Goal: Complete application form: Complete application form

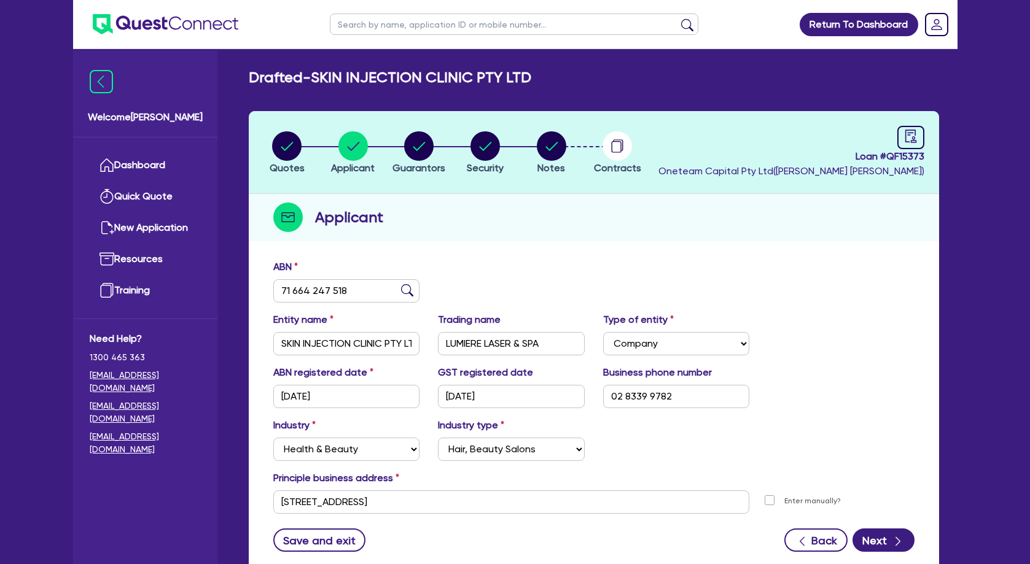
select select "COMPANY"
select select "HEALTH_BEAUTY"
select select "HAIR_BEAUTY_SALONS"
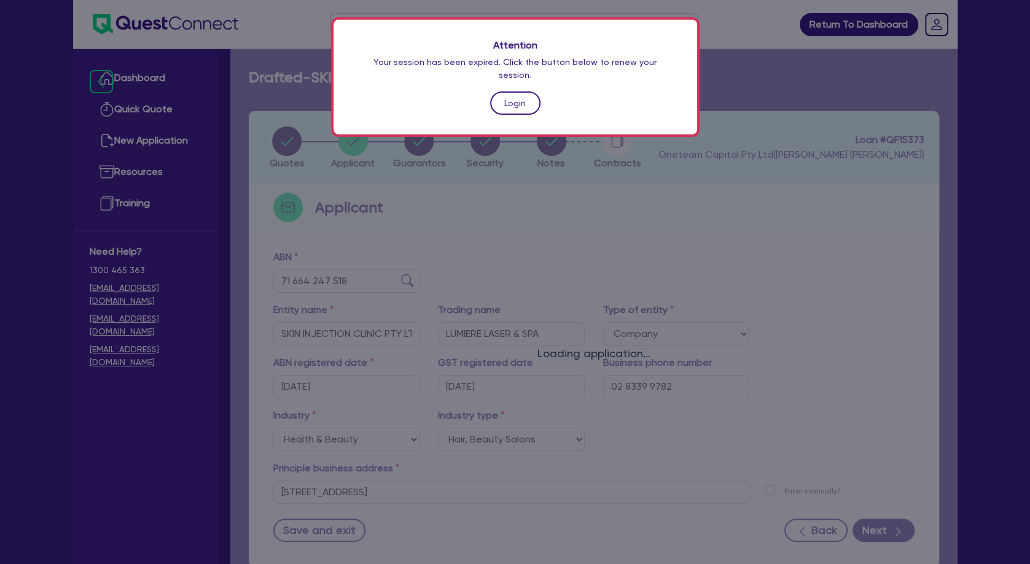
click at [526, 92] on link "Login" at bounding box center [515, 103] width 50 height 23
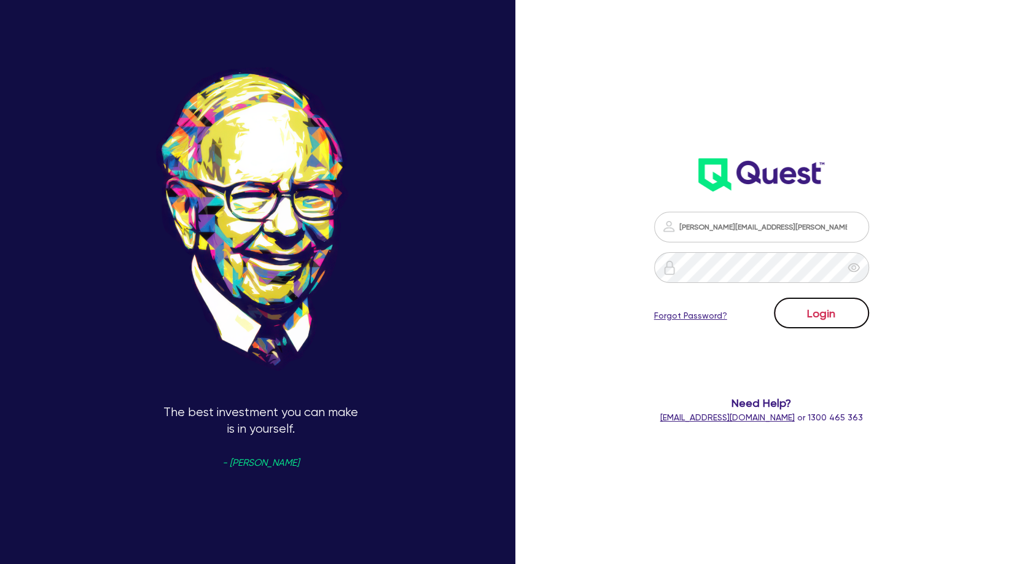
click at [810, 312] on button "Login" at bounding box center [821, 313] width 95 height 31
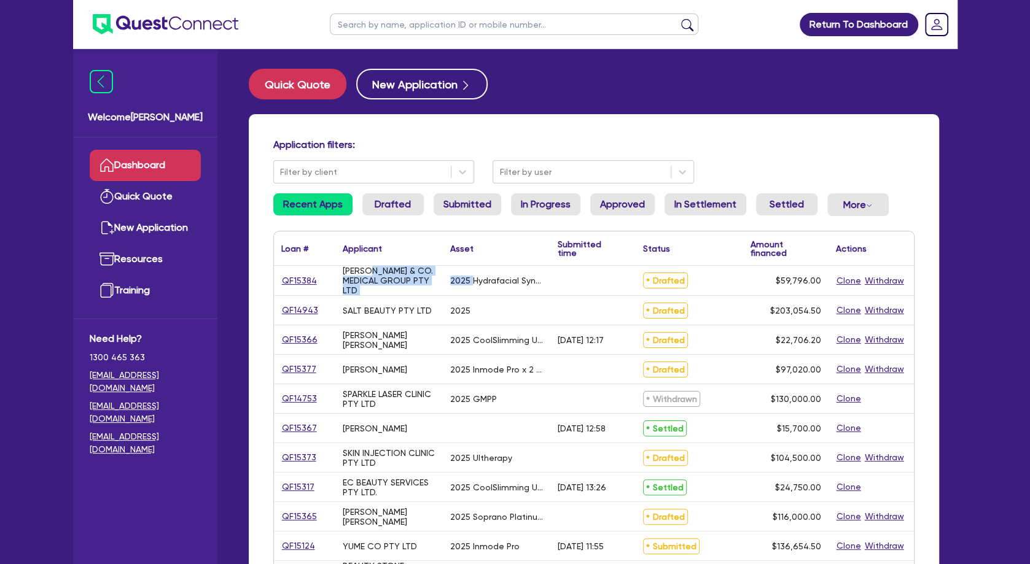
drag, startPoint x: 372, startPoint y: 274, endPoint x: 473, endPoint y: 287, distance: 102.2
click at [473, 287] on div "QF15384 [PERSON_NAME] & CO. MEDICAL GROUP PTY LTD 2025 Hydrafacial Syndeo Draft…" at bounding box center [594, 281] width 640 height 30
click at [473, 287] on div "2025 Hydrafacial Syndeo" at bounding box center [496, 280] width 107 height 29
click at [386, 21] on input "text" at bounding box center [514, 24] width 369 height 21
paste input "QF15008"
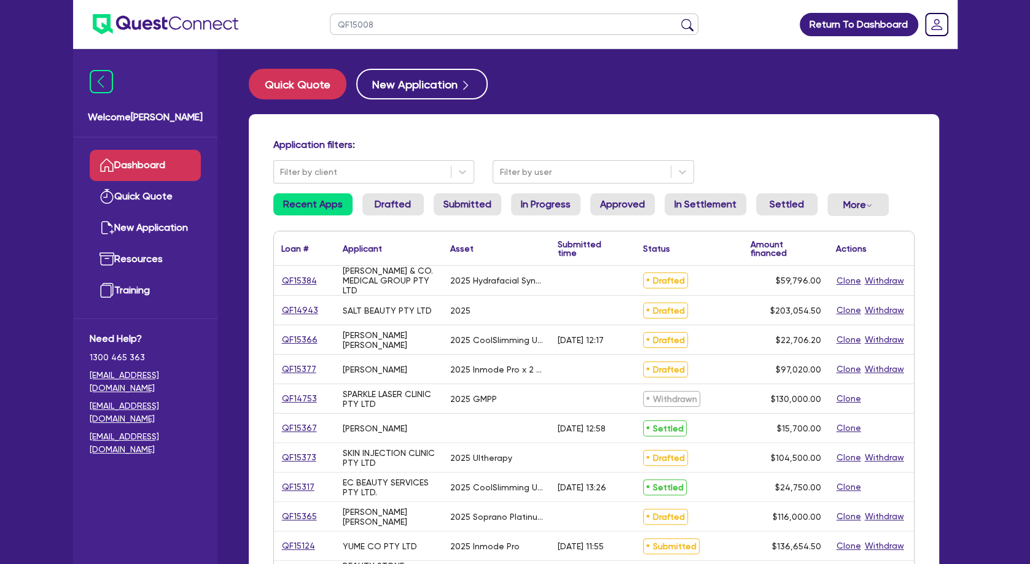
type input "QF15008"
click at [678, 18] on button "submit" at bounding box center [688, 26] width 20 height 17
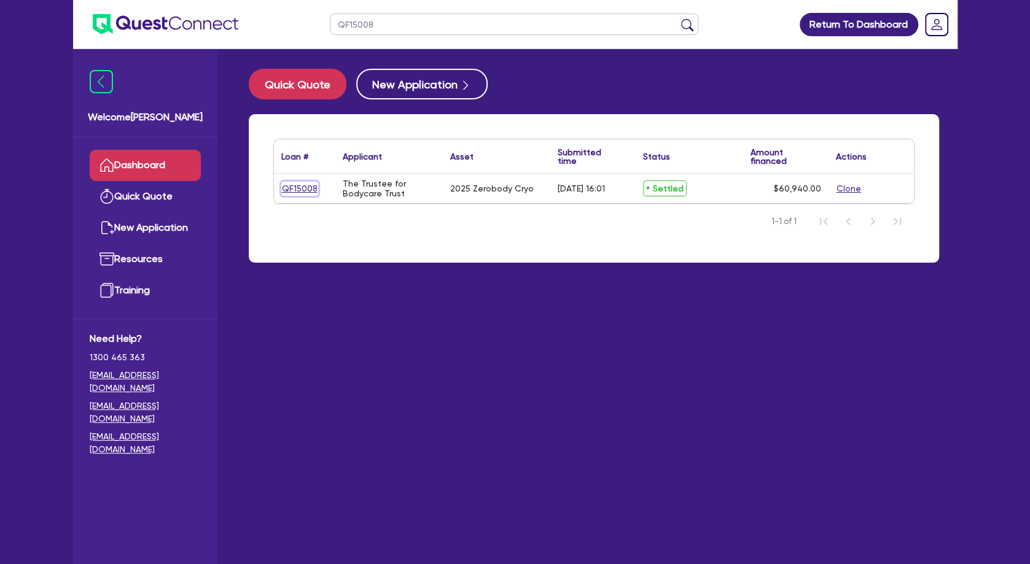
click at [305, 187] on link "QF15008" at bounding box center [299, 189] width 37 height 14
select select "TERTIARY_ASSETS"
select select "BEAUTY_EQUIPMENT"
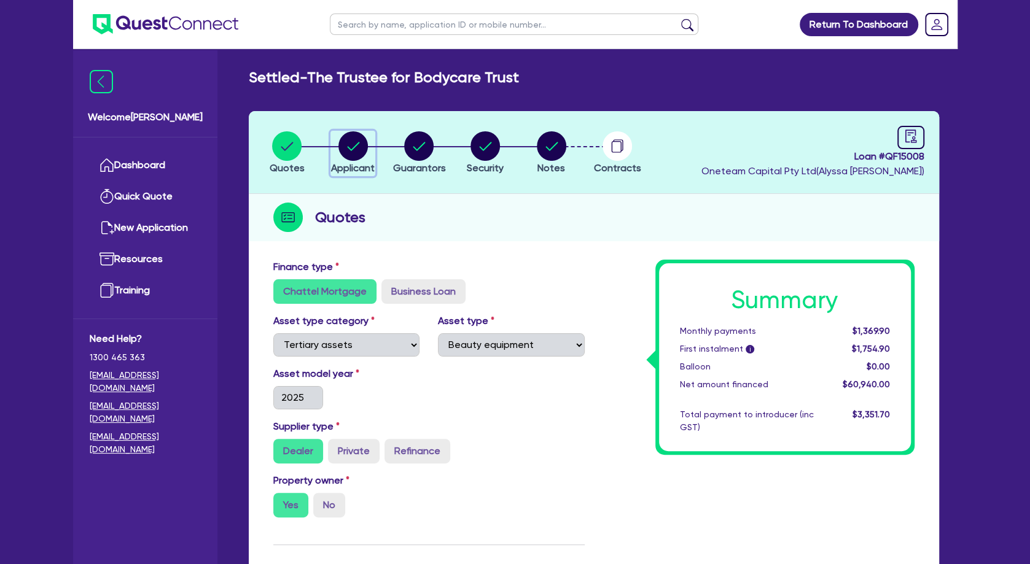
click at [354, 157] on circle "button" at bounding box center [352, 145] width 29 height 29
select select "TRUST"
select select "COMPANY"
select select "HEALTH_BEAUTY"
select select "OTHER_HEALTH_BEAUTY"
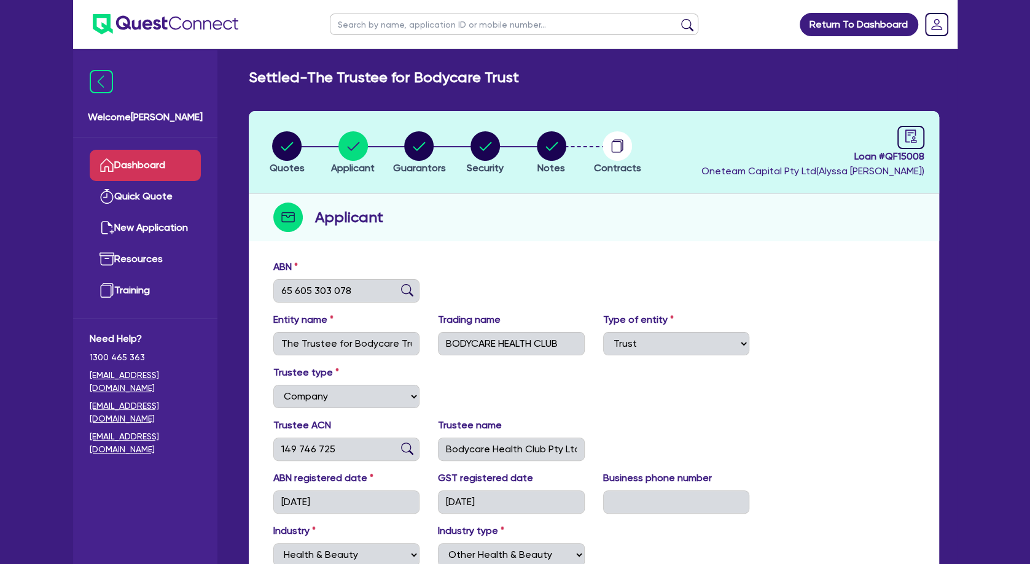
click at [136, 162] on link "Dashboard" at bounding box center [145, 165] width 111 height 31
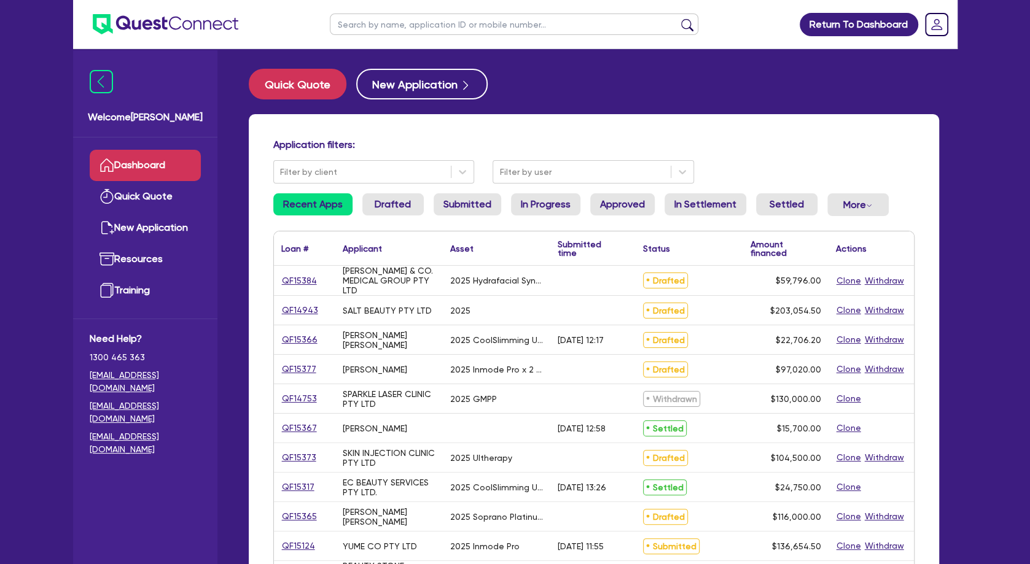
click at [363, 28] on input "text" at bounding box center [514, 24] width 369 height 21
type input "eva"
click at [678, 18] on button "submit" at bounding box center [688, 26] width 20 height 17
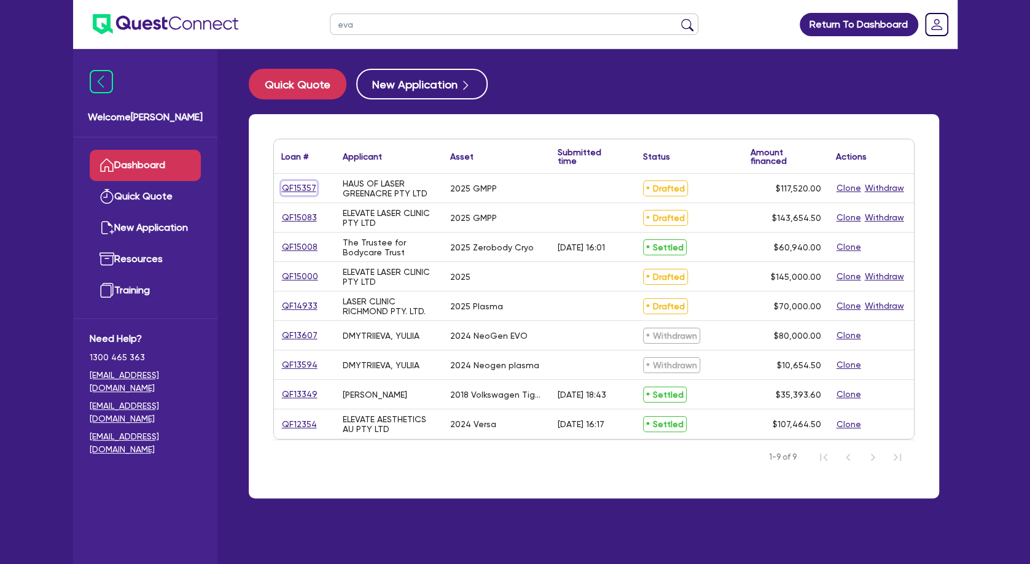
click at [300, 185] on link "QF15357" at bounding box center [299, 188] width 36 height 14
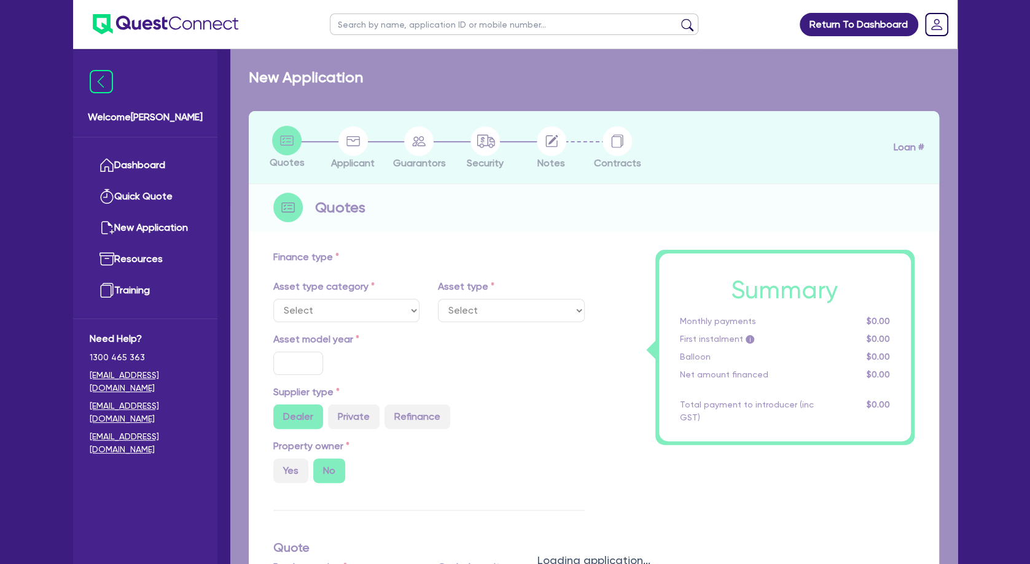
select select "TERTIARY_ASSETS"
type input "2025"
type input "147,000"
type input "29,480"
type input "5"
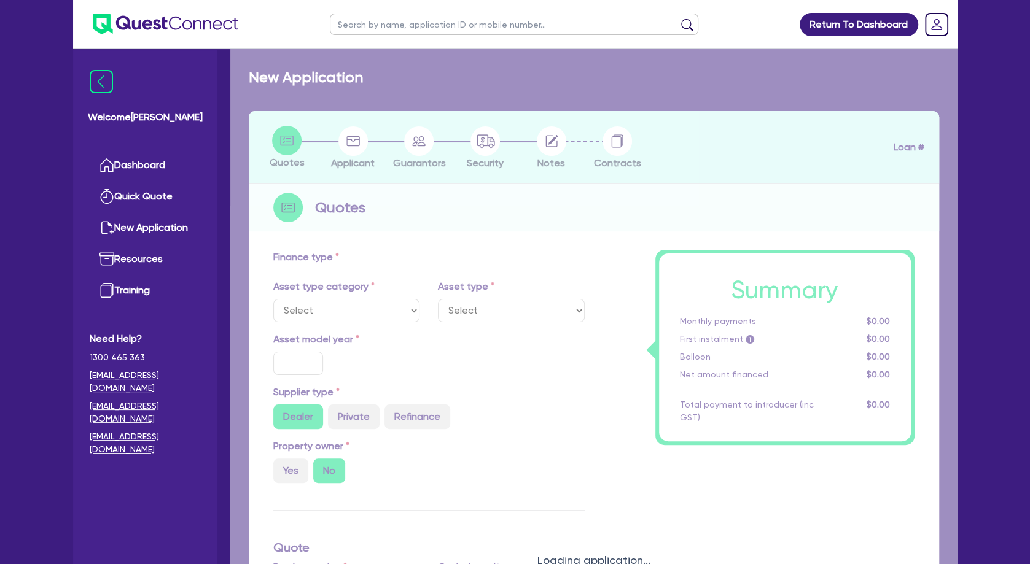
type input "5,876"
type input "13.9"
select select "BEAUTY_EQUIPMENT"
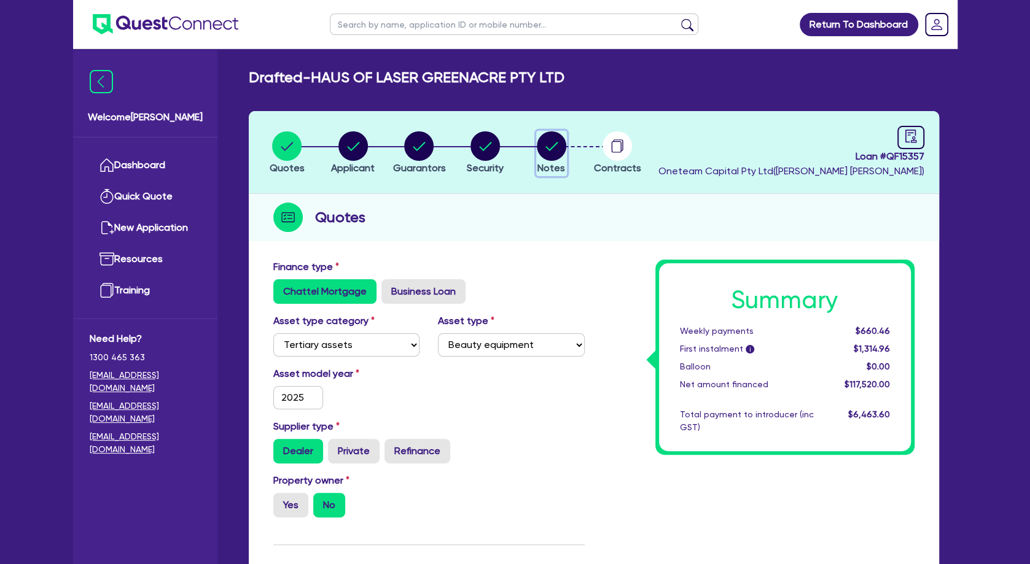
click at [561, 149] on circle "button" at bounding box center [551, 145] width 29 height 29
select select "Other"
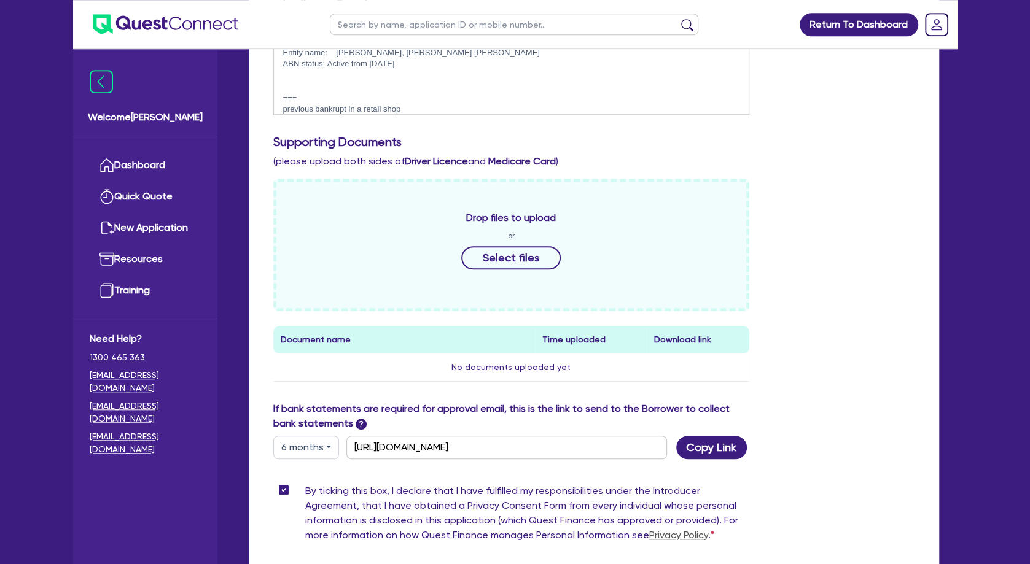
scroll to position [597, 0]
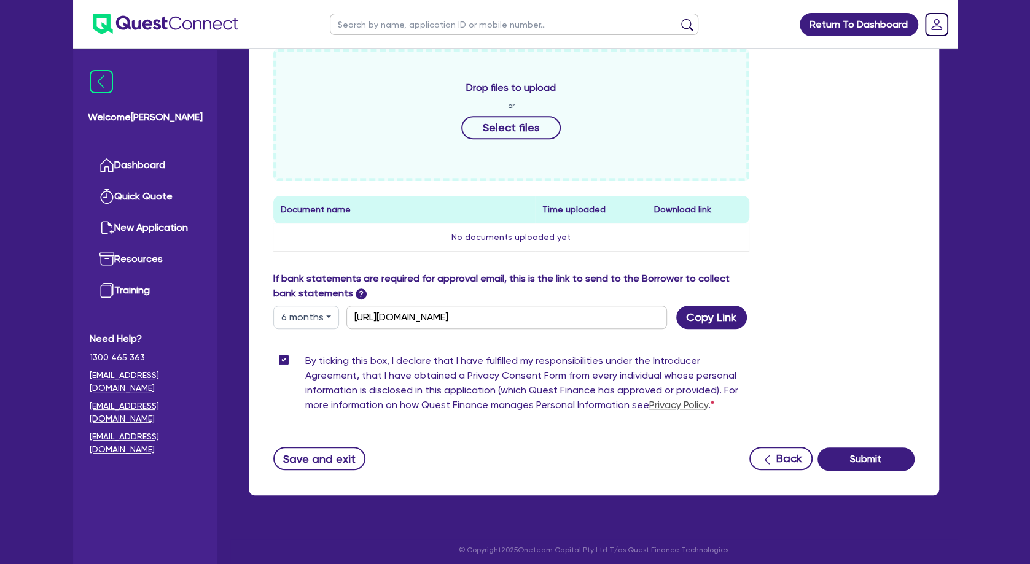
click at [318, 321] on button "6 months" at bounding box center [306, 317] width 66 height 23
click at [317, 389] on link "12 months" at bounding box center [322, 391] width 97 height 23
type input "[URL][DOMAIN_NAME]"
click at [711, 322] on button "Copy Link" at bounding box center [711, 317] width 71 height 23
click at [762, 211] on div "Drop files to upload or Select files Document name Time uploaded Download link …" at bounding box center [594, 160] width 660 height 223
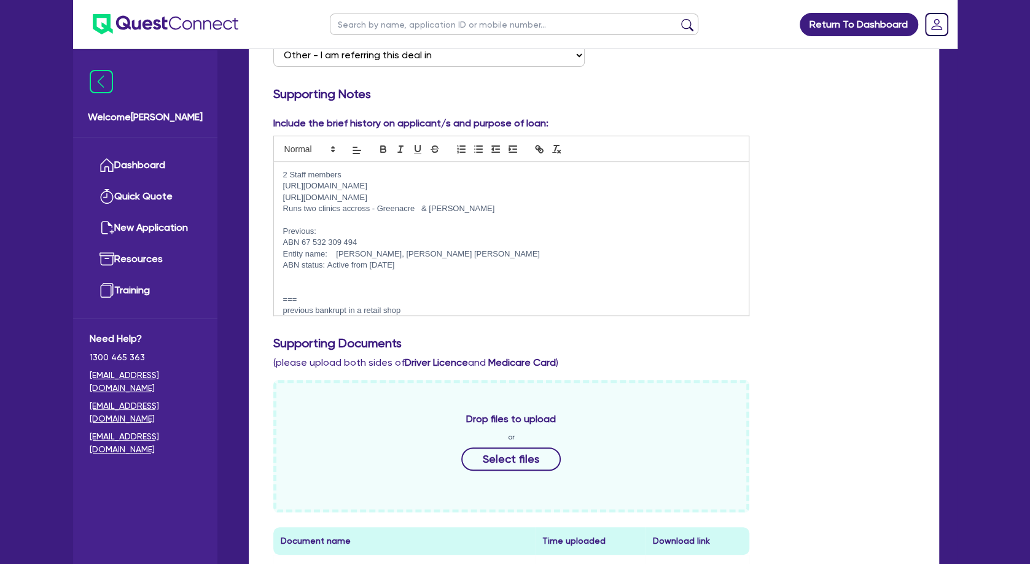
scroll to position [0, 0]
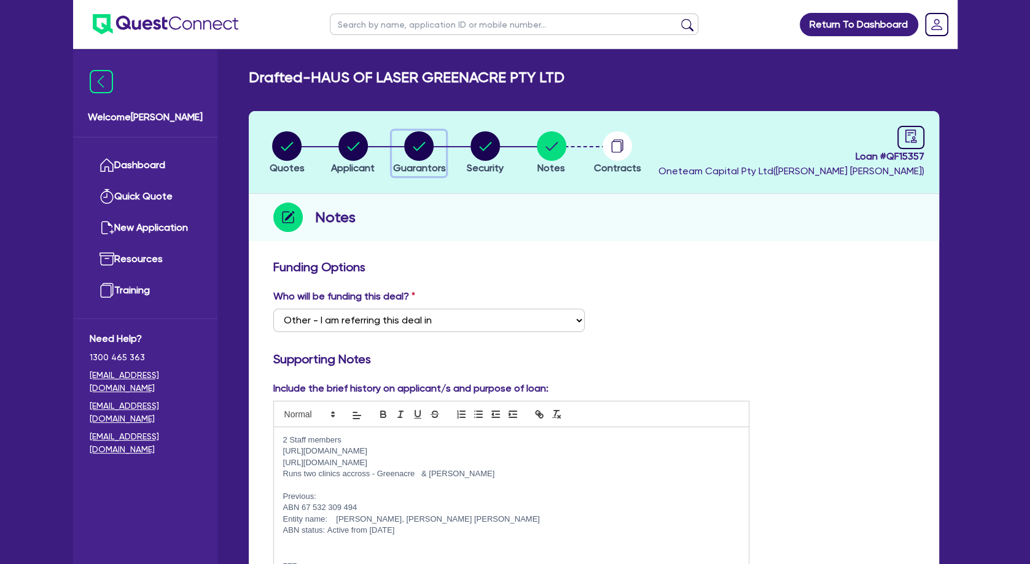
click at [413, 147] on circle "button" at bounding box center [418, 145] width 29 height 29
select select "MRS"
select select "[GEOGRAPHIC_DATA]"
select select "DE_FACTO"
select select "VEHICLE"
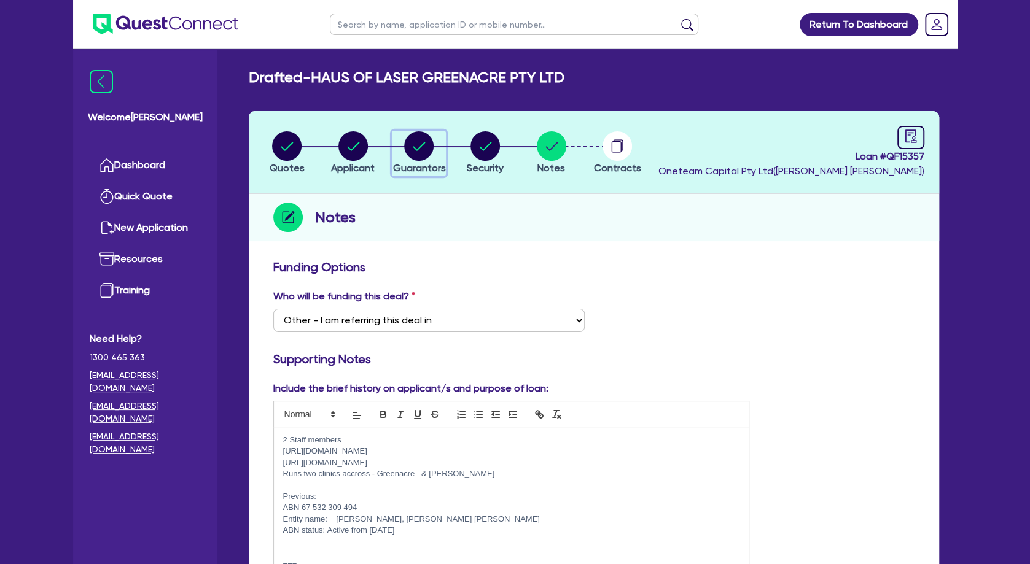
select select "CASH"
select select "HOUSEHOLD_PERSONAL"
select select "OTHER"
select select "VEHICLE_LOAN"
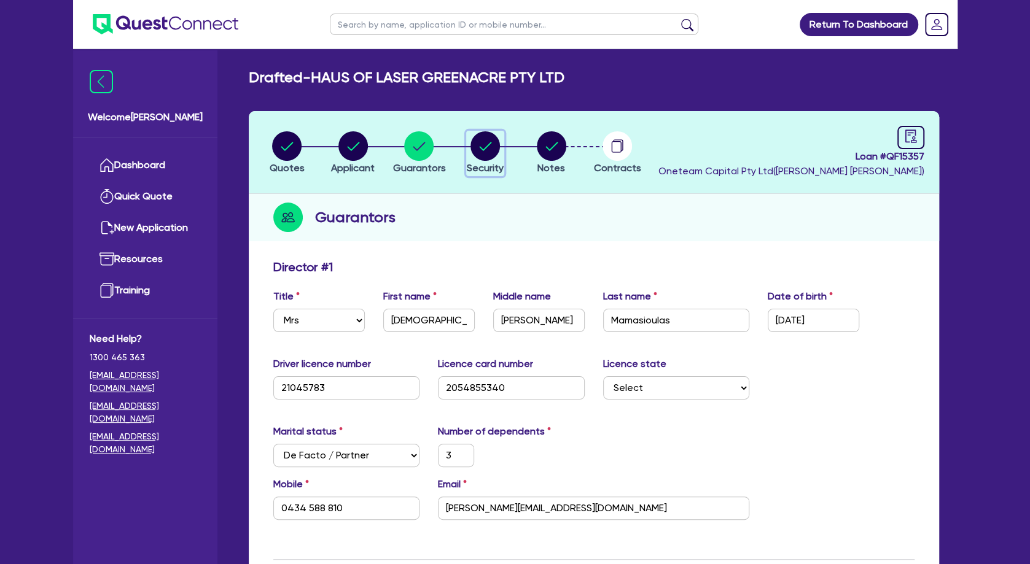
click at [489, 136] on circle "button" at bounding box center [485, 145] width 29 height 29
select select "TERTIARY_ASSETS"
select select "BEAUTY_EQUIPMENT"
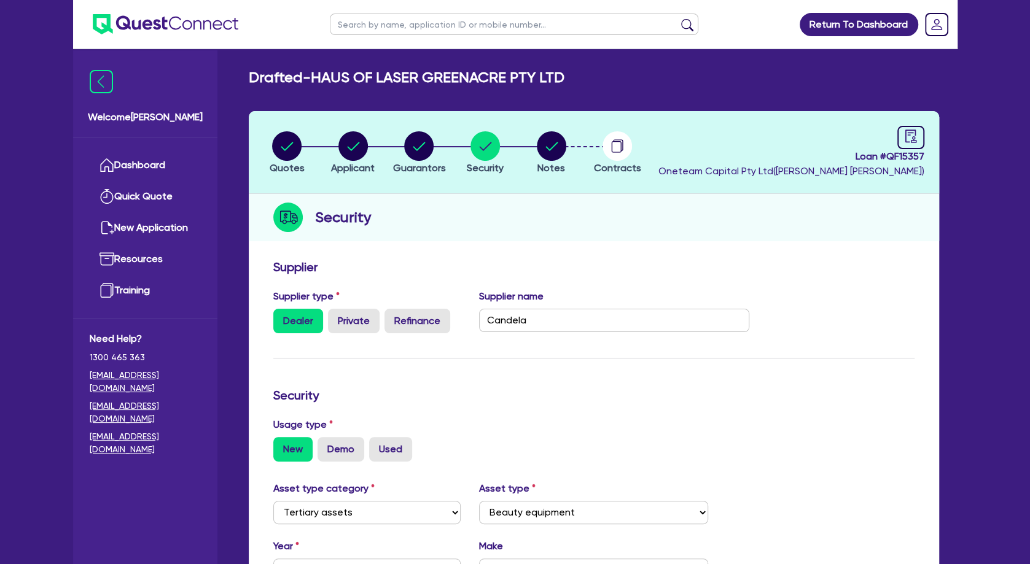
click at [451, 31] on input "text" at bounding box center [514, 24] width 369 height 21
type input "[PERSON_NAME]"
click button "submit" at bounding box center [688, 26] width 20 height 17
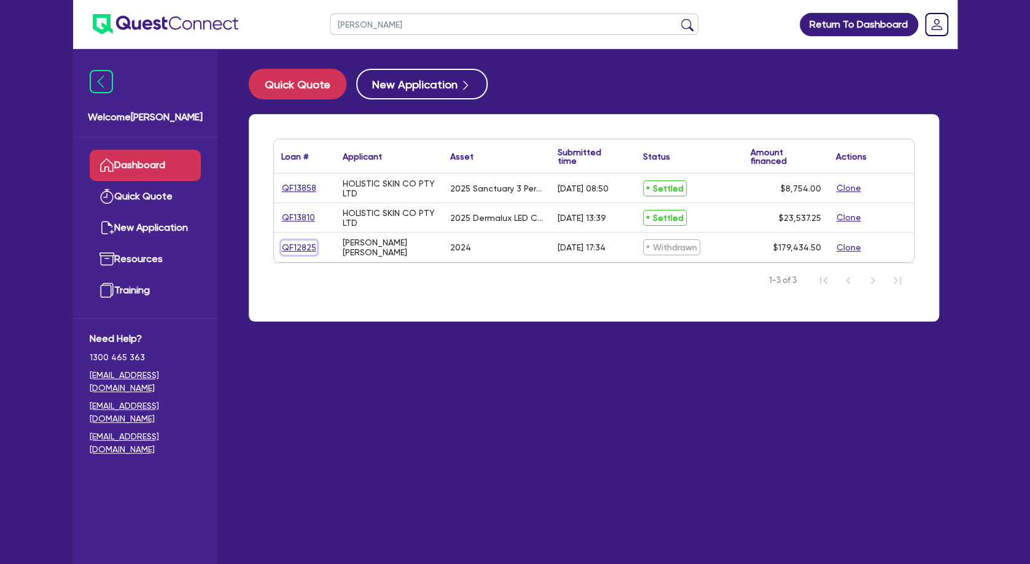
click at [304, 247] on link "QF12825" at bounding box center [299, 248] width 36 height 14
select select "TERTIARY_ASSETS"
select select "BEAUTY_EQUIPMENT"
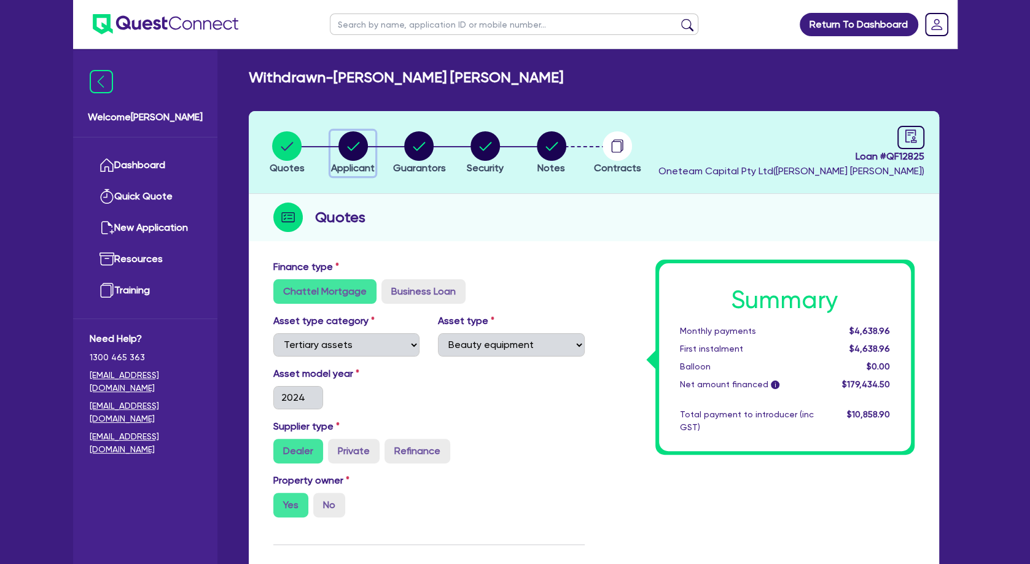
click at [353, 155] on circle "button" at bounding box center [352, 145] width 29 height 29
select select "SOLE_TRADER"
select select "HEALTH_BEAUTY"
select select "HAIR_BEAUTY_SALONS"
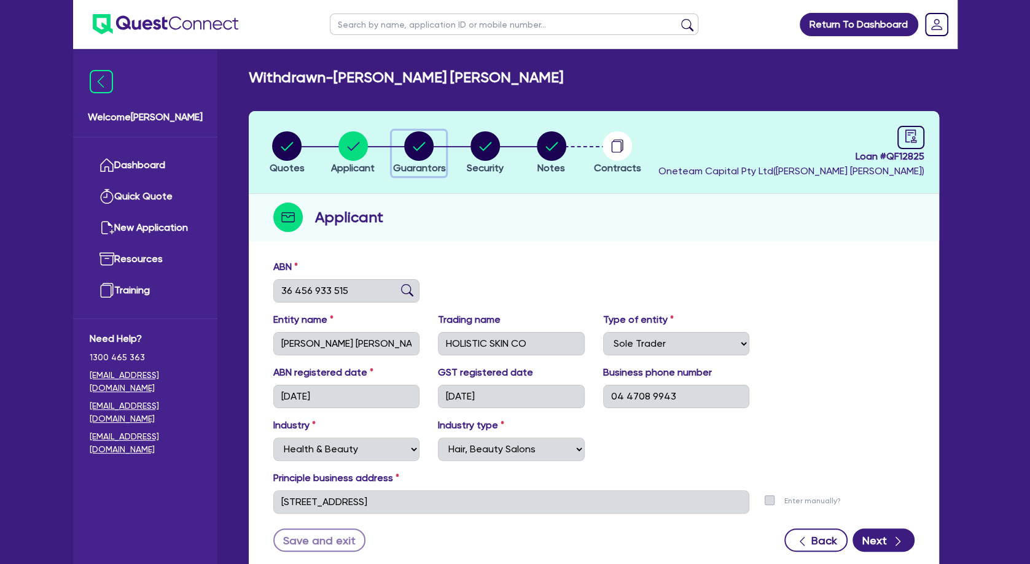
click at [415, 147] on icon "button" at bounding box center [419, 146] width 12 height 9
select select "MRS"
select select "VIC"
select select "DE_FACTO"
select select "CASH"
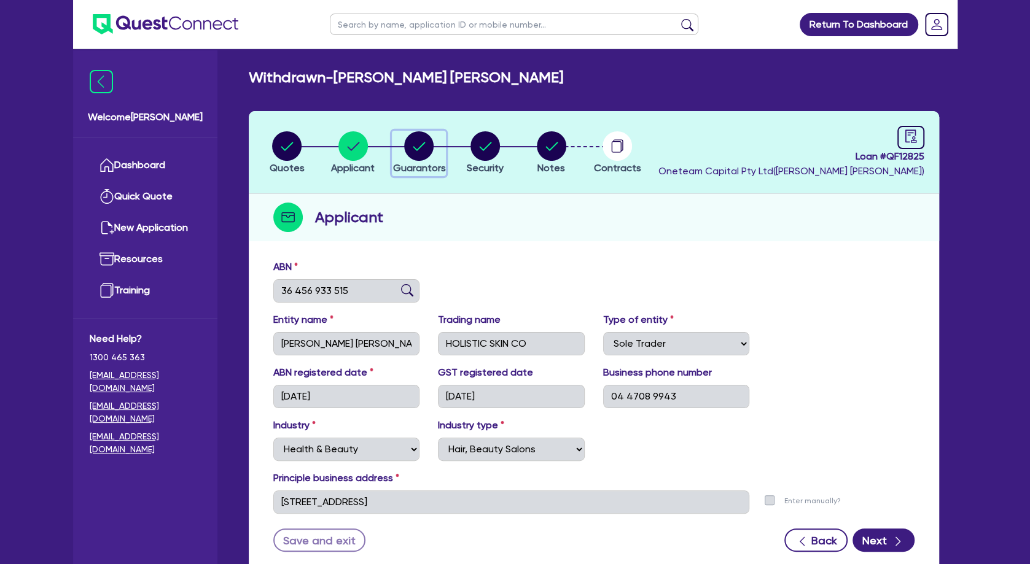
select select "VEHICLE"
select select "OTHER"
select select "EQUIPMENT_LOAN"
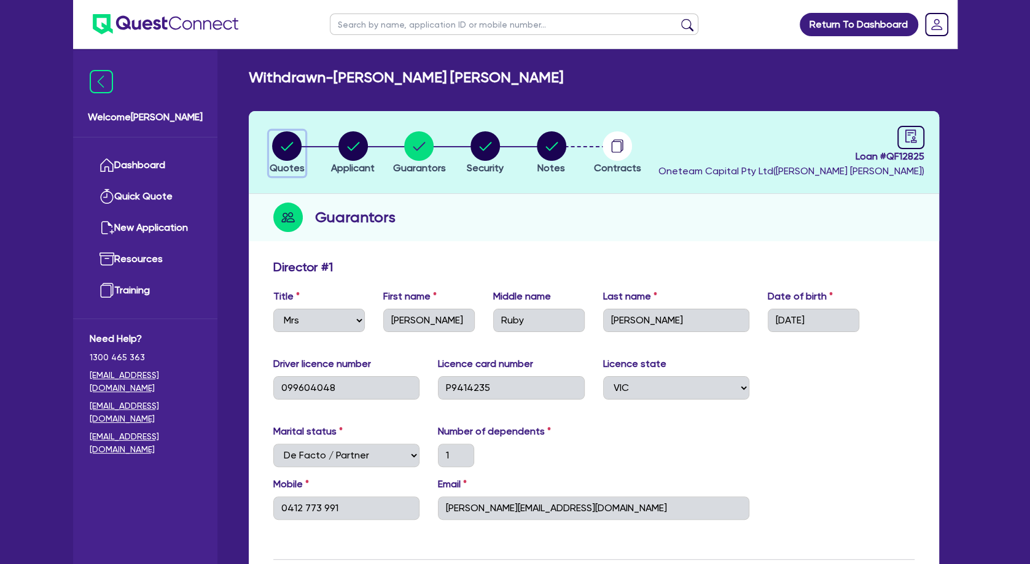
click at [286, 147] on circle "button" at bounding box center [286, 145] width 29 height 29
select select "TERTIARY_ASSETS"
select select "BEAUTY_EQUIPMENT"
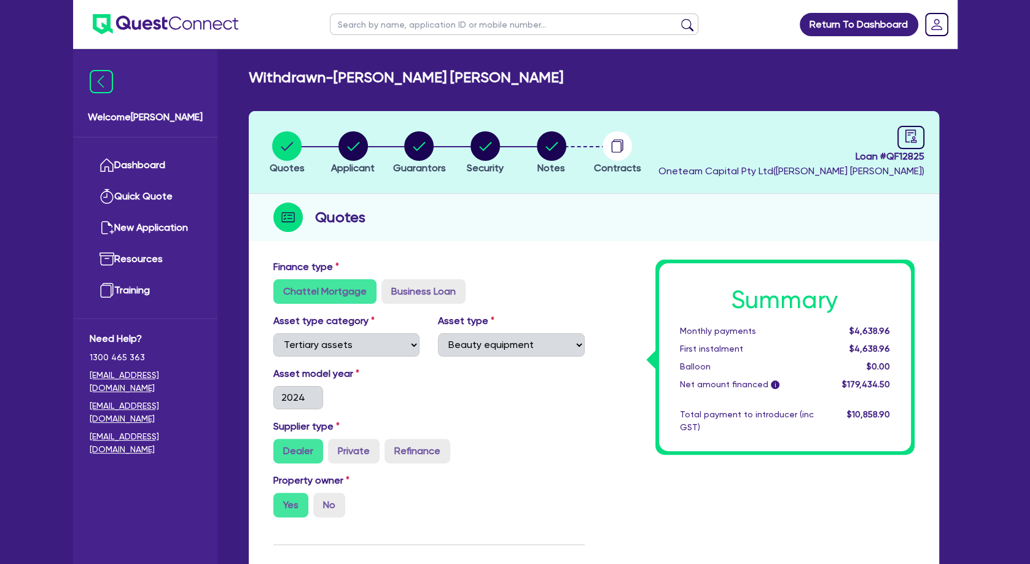
click at [454, 24] on input "text" at bounding box center [514, 24] width 369 height 21
type input "helena"
click button "submit" at bounding box center [688, 26] width 20 height 17
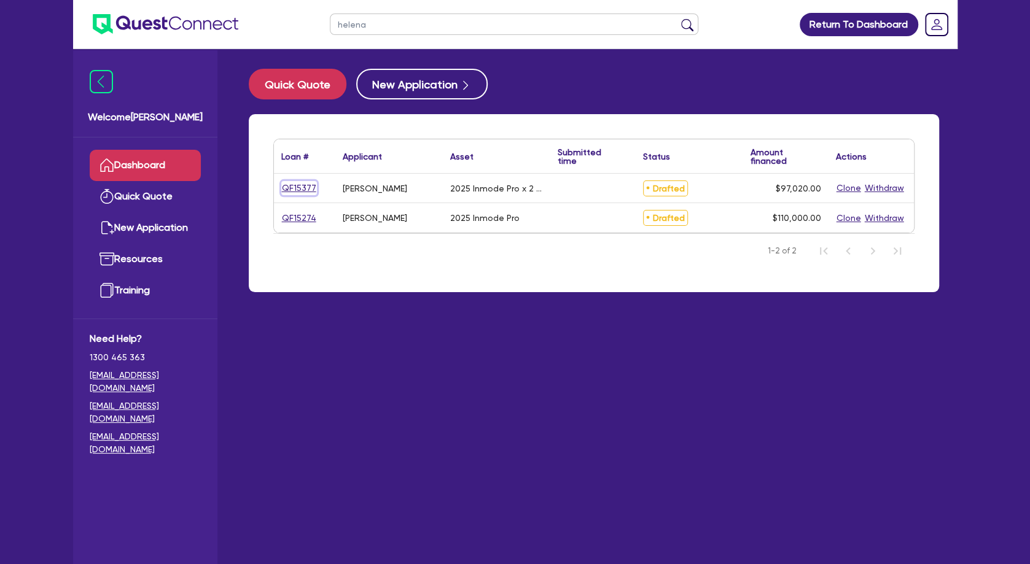
click at [304, 187] on link "QF15377" at bounding box center [299, 188] width 36 height 14
select select "SECONDARY_ASSETS"
select select "MEDICAL_DENTAL_LABORATORY_EQUIPMENT"
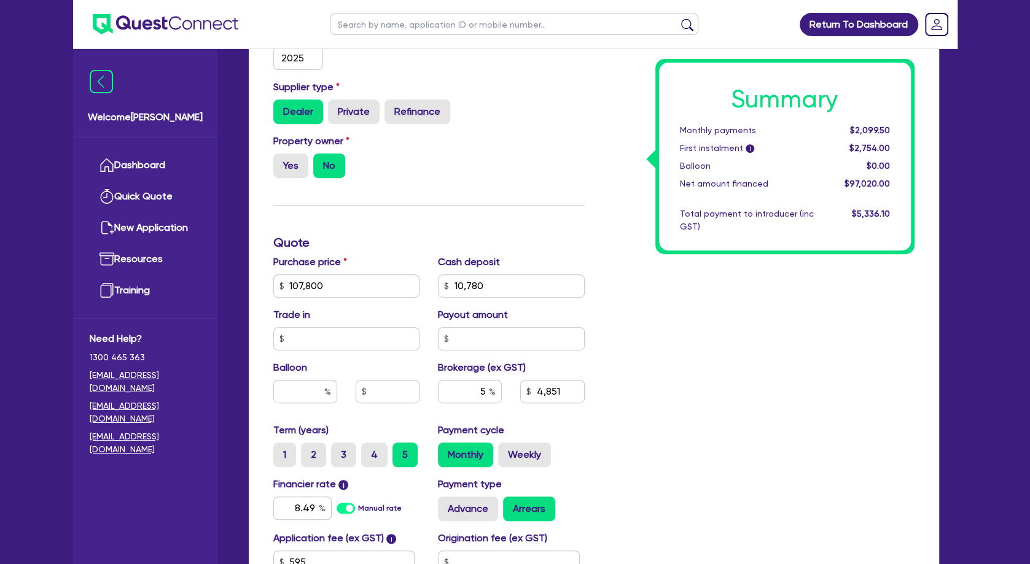
scroll to position [398, 0]
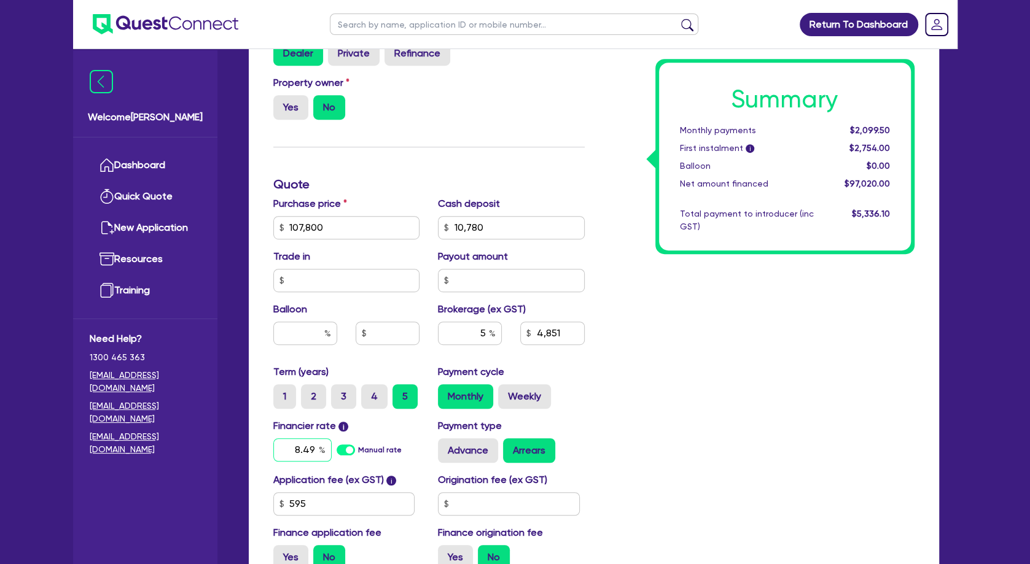
drag, startPoint x: 294, startPoint y: 450, endPoint x: 367, endPoint y: 448, distance: 73.1
click at [332, 448] on input "8.49" at bounding box center [302, 450] width 58 height 23
type input "7.49"
type input "107,800"
type input "10,780"
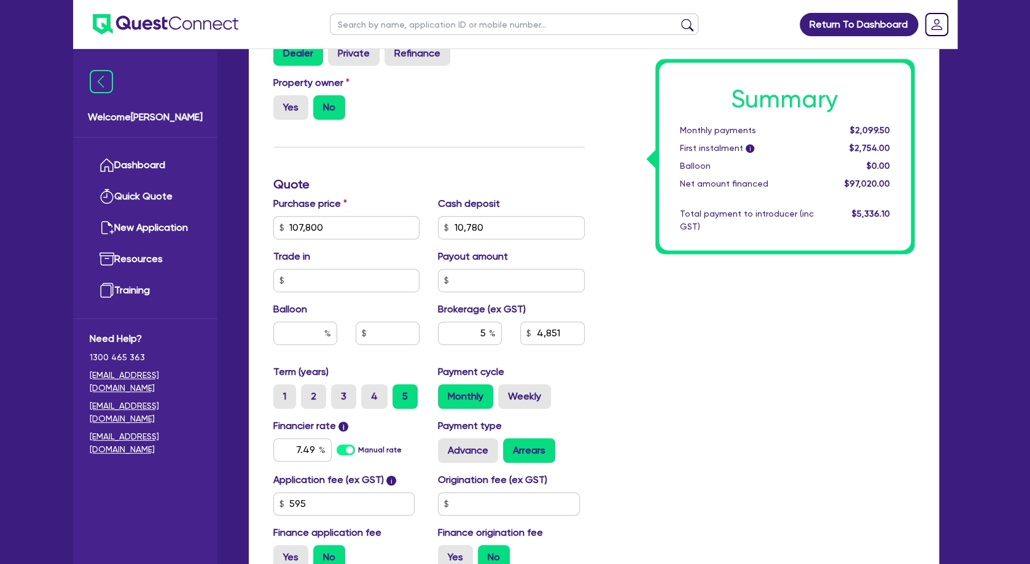
type input "4,851"
type input "107,800"
type input "10,780"
type input "4,851"
click at [633, 368] on div "Summary Monthly payments $2,099.50 First instalment i $2,754.00 Balloon $0.00 N…" at bounding box center [759, 221] width 330 height 718
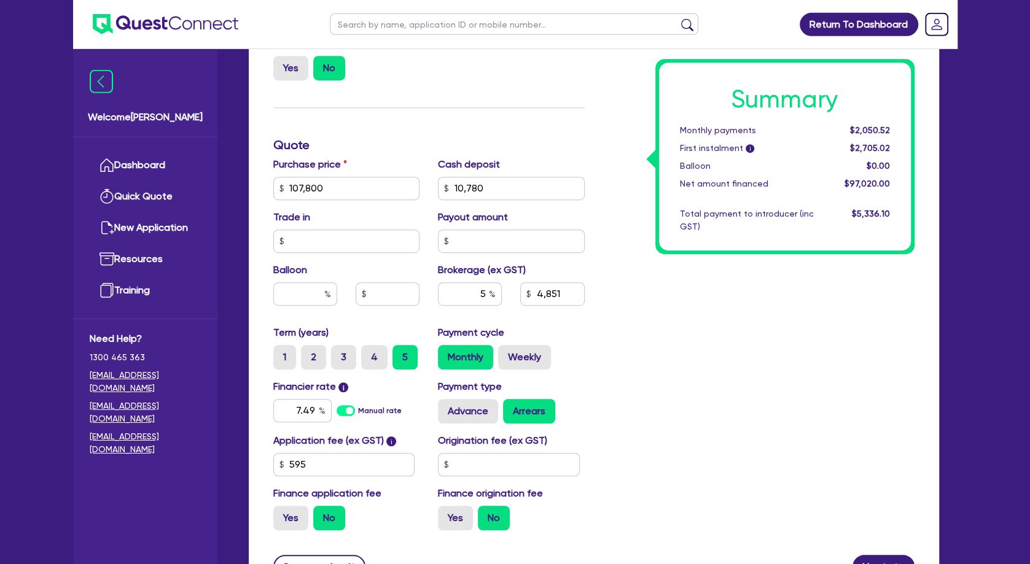
scroll to position [464, 0]
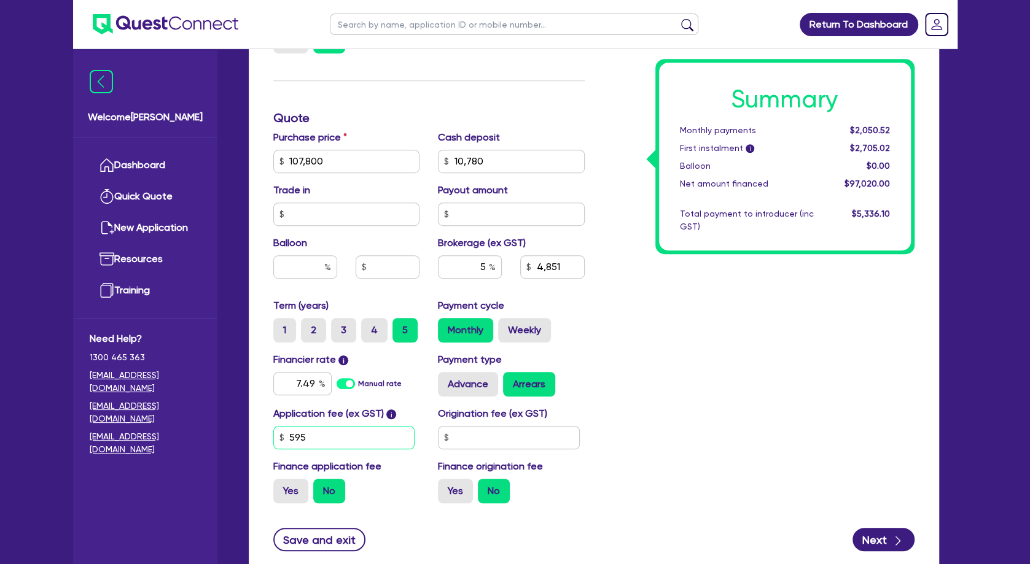
drag, startPoint x: 340, startPoint y: 440, endPoint x: 245, endPoint y: 436, distance: 94.7
click at [273, 436] on input "595" at bounding box center [344, 437] width 142 height 23
type input "649"
type input "107,800"
type input "10,780"
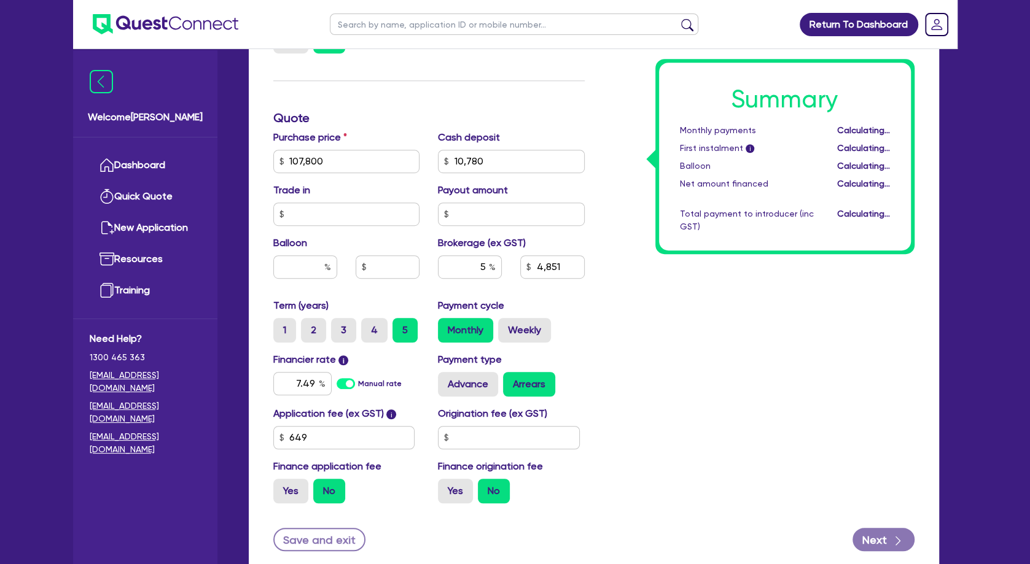
type input "4,851"
type input "107,800"
type input "10,780"
type input "4,851"
click at [685, 350] on div "Summary Monthly payments Calculating... First instalment i Calculating... Ballo…" at bounding box center [759, 154] width 330 height 718
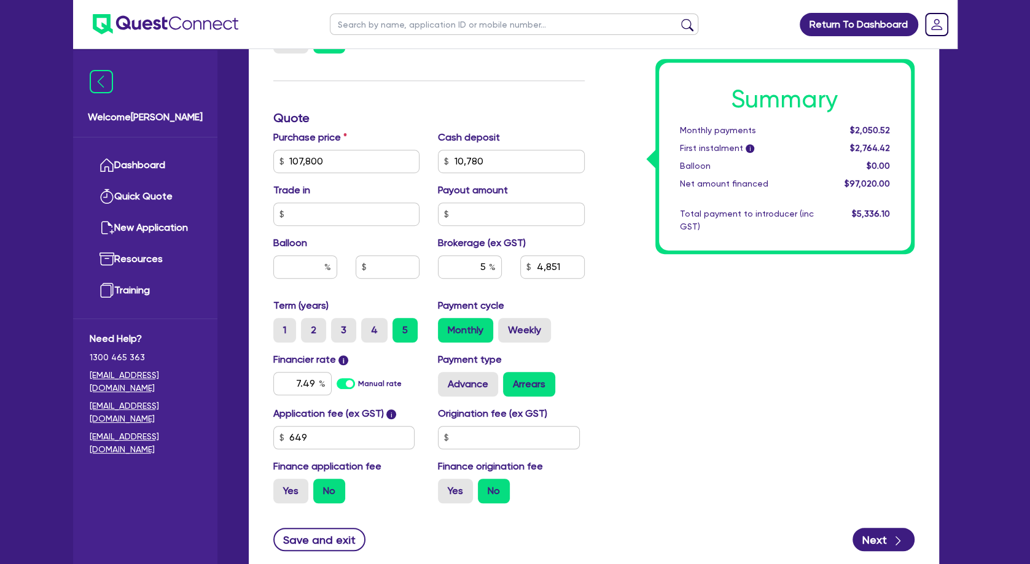
click at [686, 350] on div "Summary Monthly payments $2,050.52 First instalment i $2,764.42 Balloon $0.00 N…" at bounding box center [759, 154] width 330 height 718
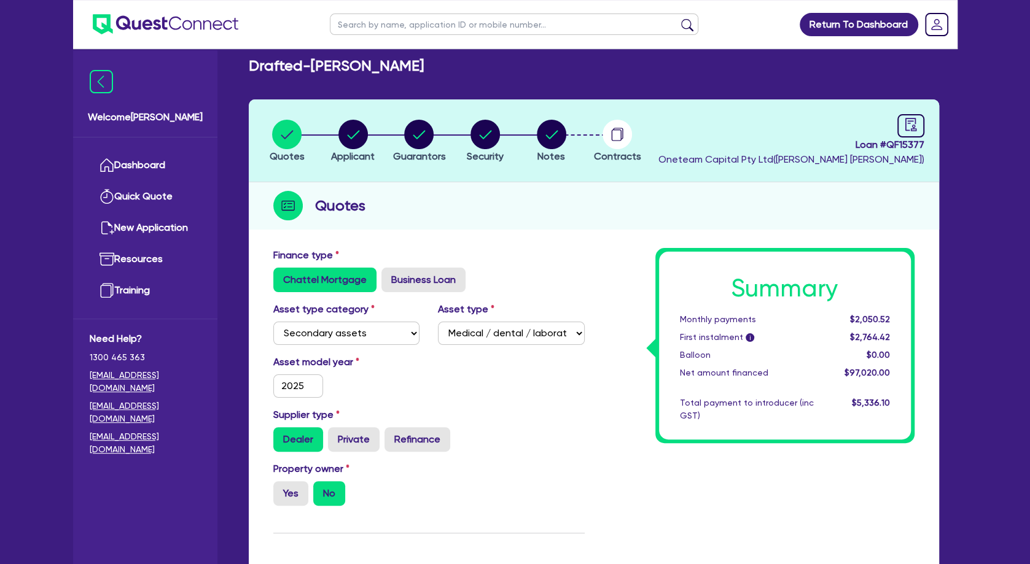
scroll to position [0, 0]
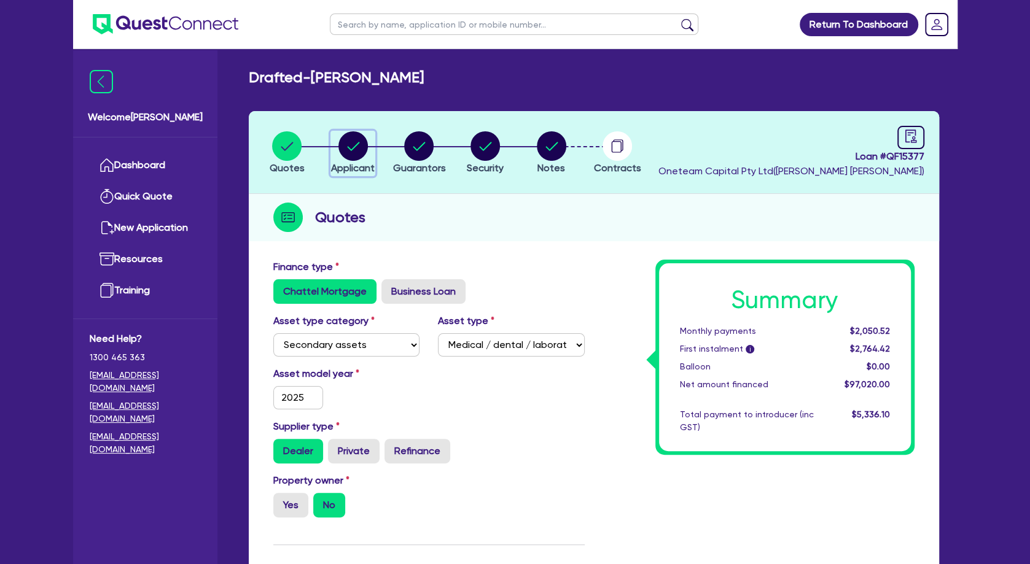
click at [353, 134] on circle "button" at bounding box center [352, 145] width 29 height 29
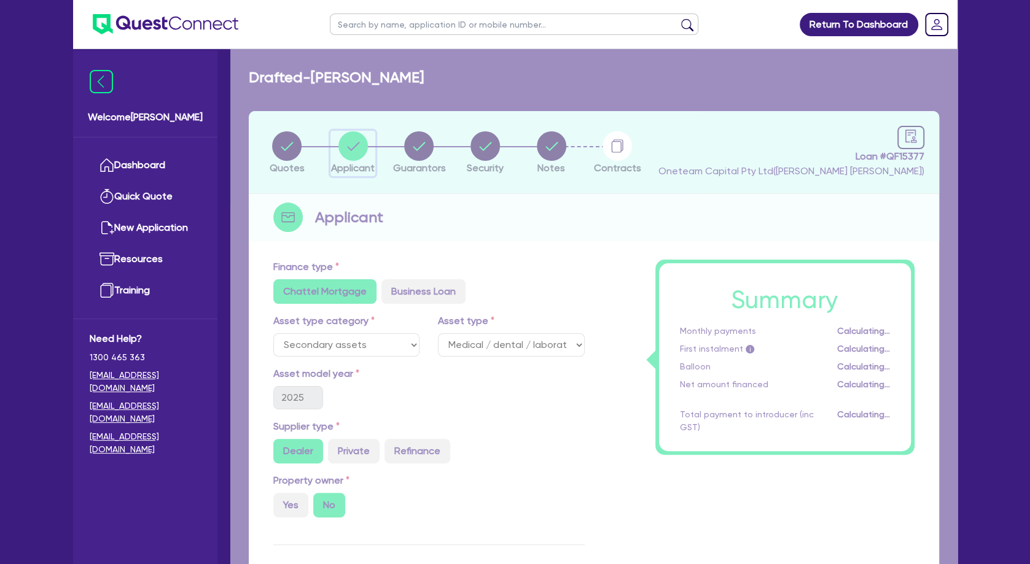
select select "SOLE_TRADER"
select select "HEALTH_BEAUTY"
select select "HAIR_BEAUTY_SALONS"
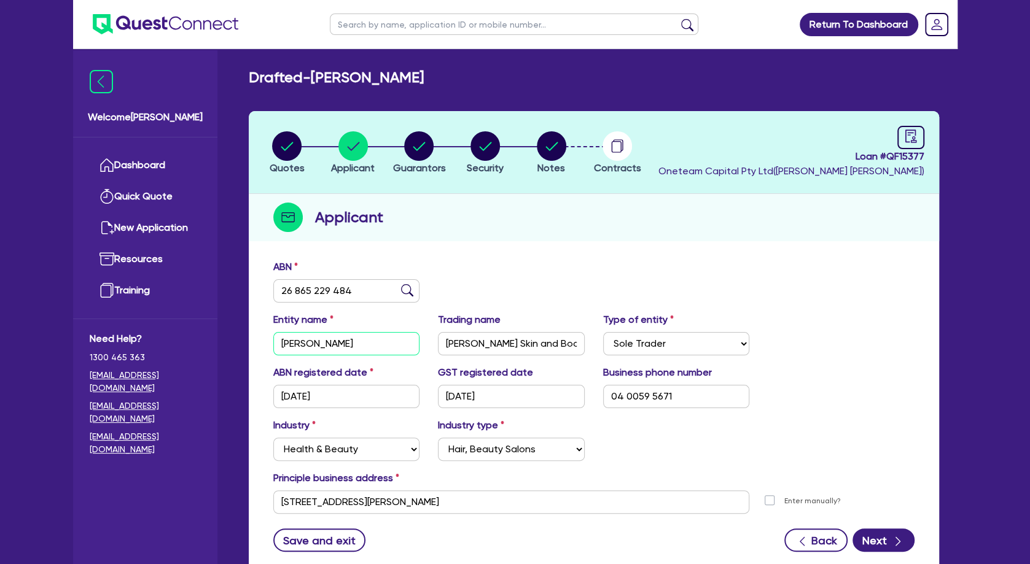
click at [329, 342] on input "[PERSON_NAME]" at bounding box center [346, 343] width 147 height 23
click at [494, 342] on input "[PERSON_NAME] Skin and Body Centre" at bounding box center [511, 343] width 147 height 23
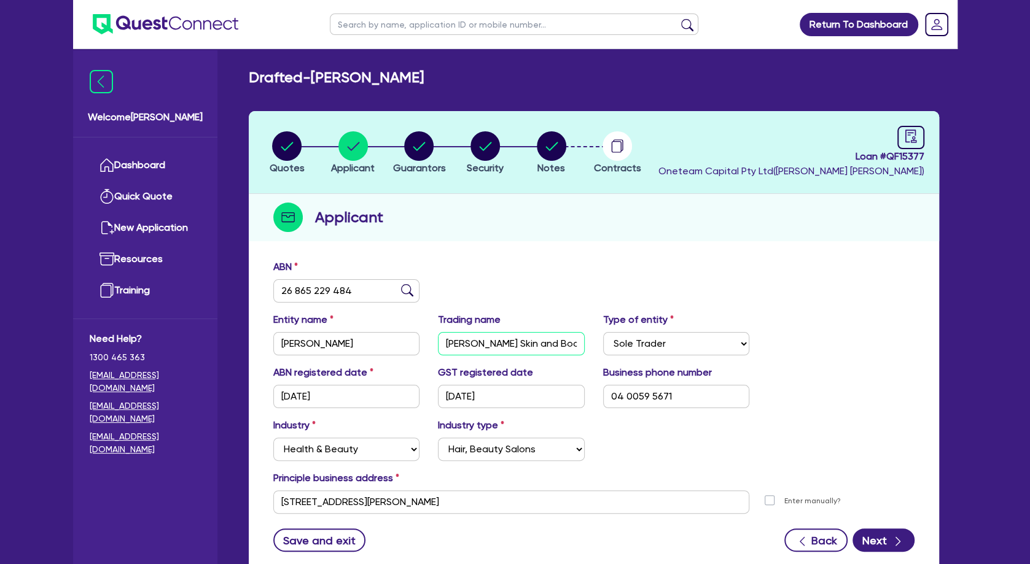
click at [494, 342] on input "[PERSON_NAME] Skin and Body Centre" at bounding box center [511, 343] width 147 height 23
click at [365, 511] on input "[STREET_ADDRESS][PERSON_NAME]" at bounding box center [511, 502] width 477 height 23
click at [362, 504] on input "[STREET_ADDRESS][PERSON_NAME]" at bounding box center [511, 502] width 477 height 23
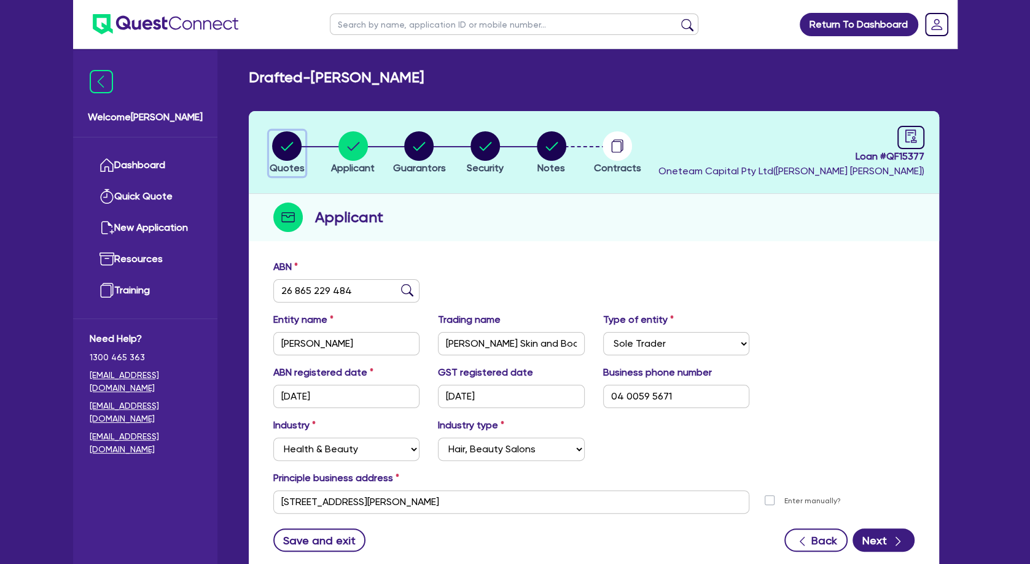
click at [293, 143] on circle "button" at bounding box center [286, 145] width 29 height 29
select select "SECONDARY_ASSETS"
select select "MEDICAL_DENTAL_LABORATORY_EQUIPMENT"
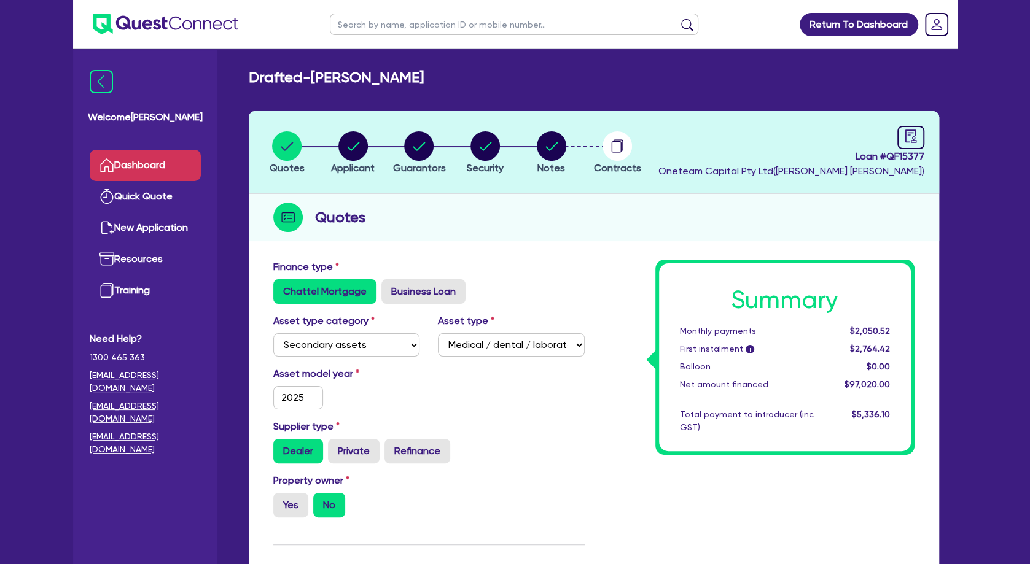
click at [174, 163] on link "Dashboard" at bounding box center [145, 165] width 111 height 31
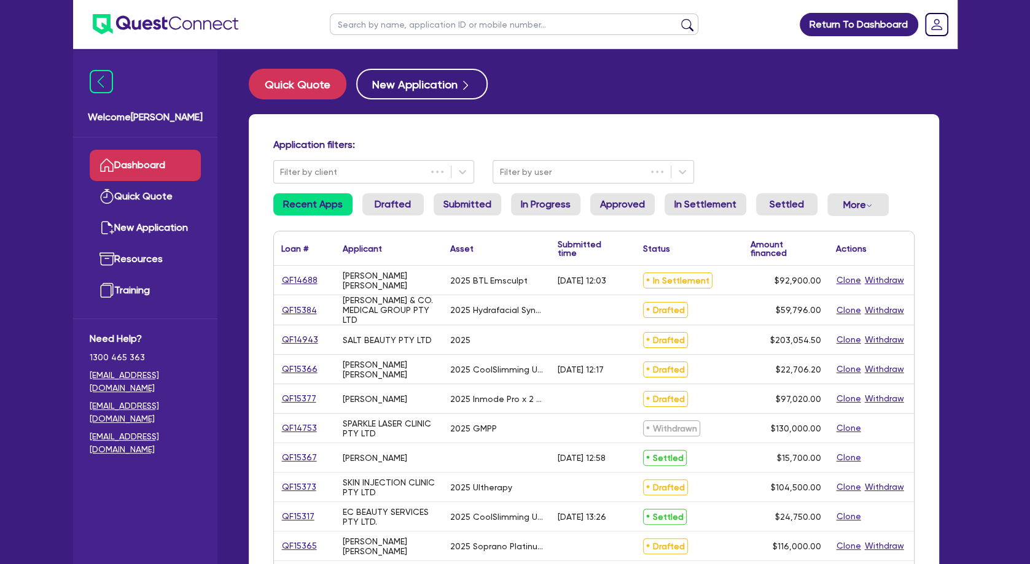
click at [398, 31] on input "text" at bounding box center [514, 24] width 369 height 21
type input "[PERSON_NAME]"
click at [678, 18] on button "submit" at bounding box center [688, 26] width 20 height 17
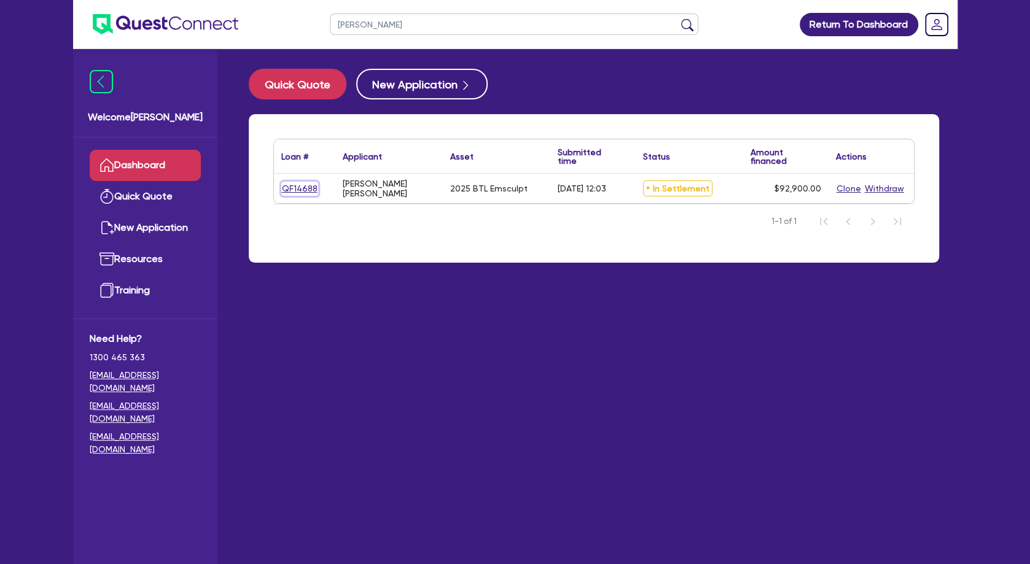
click at [308, 191] on link "QF14688" at bounding box center [299, 189] width 37 height 14
select select "TERTIARY_ASSETS"
select select "BEAUTY_EQUIPMENT"
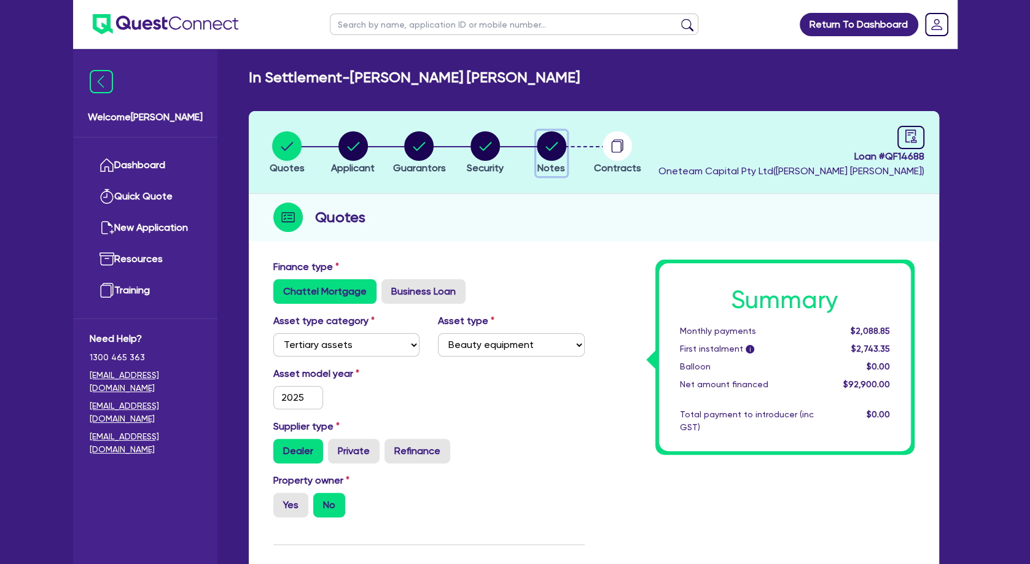
click at [553, 143] on circle "button" at bounding box center [551, 145] width 29 height 29
select select "Other"
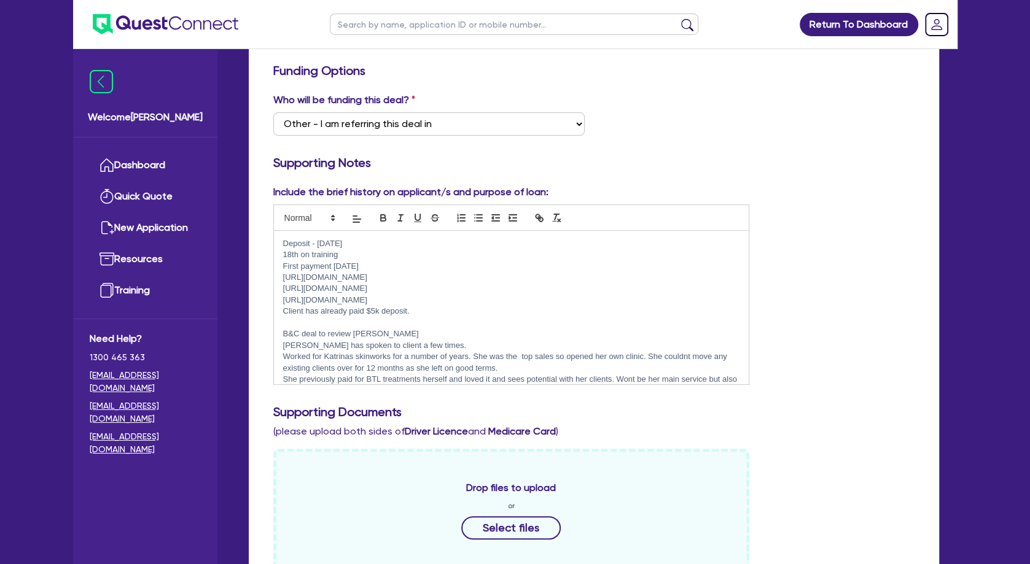
scroll to position [199, 0]
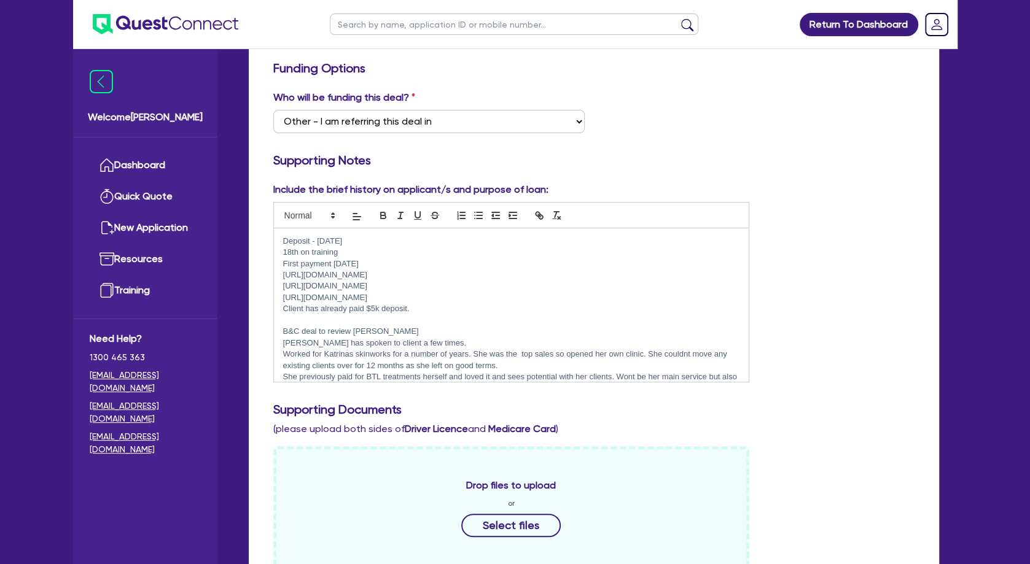
click at [484, 260] on p "First payment [DATE]" at bounding box center [511, 264] width 457 height 11
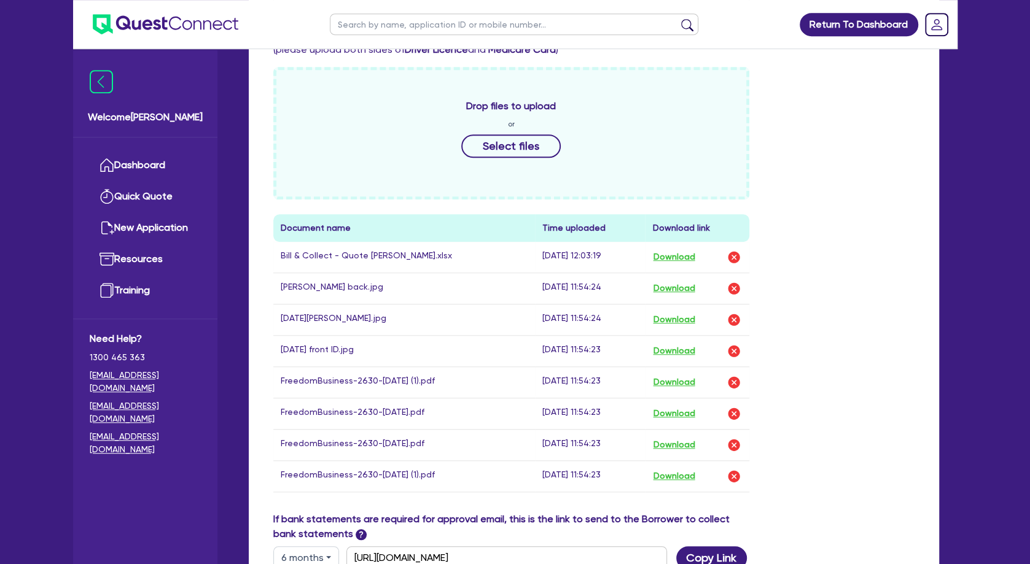
scroll to position [663, 0]
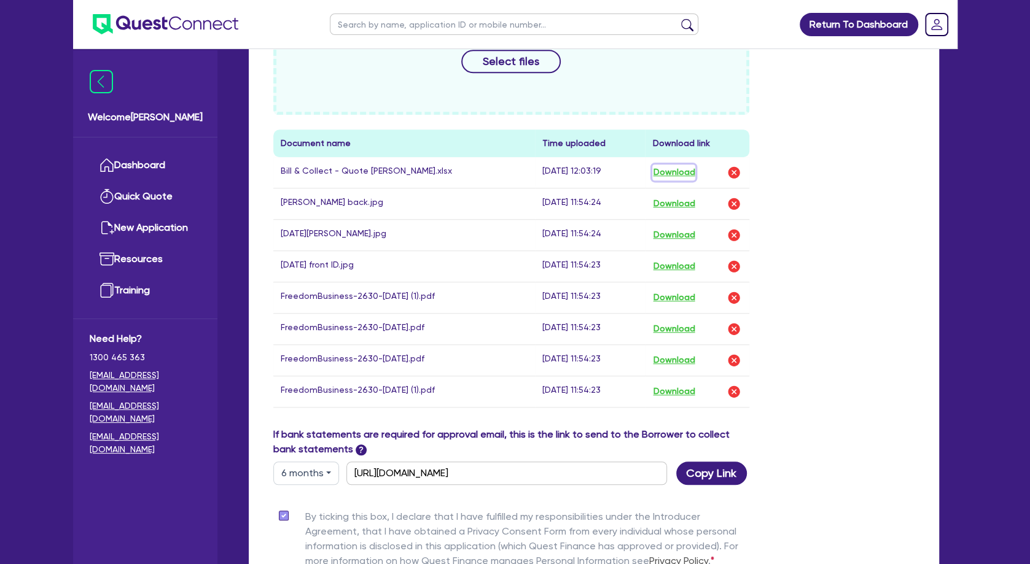
click at [682, 172] on button "Download" at bounding box center [673, 173] width 43 height 16
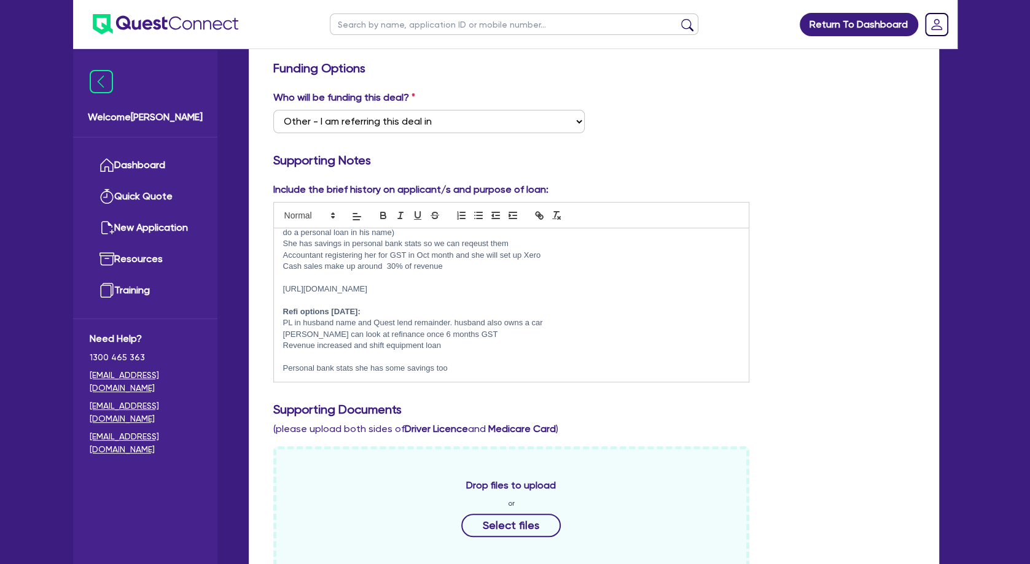
scroll to position [0, 0]
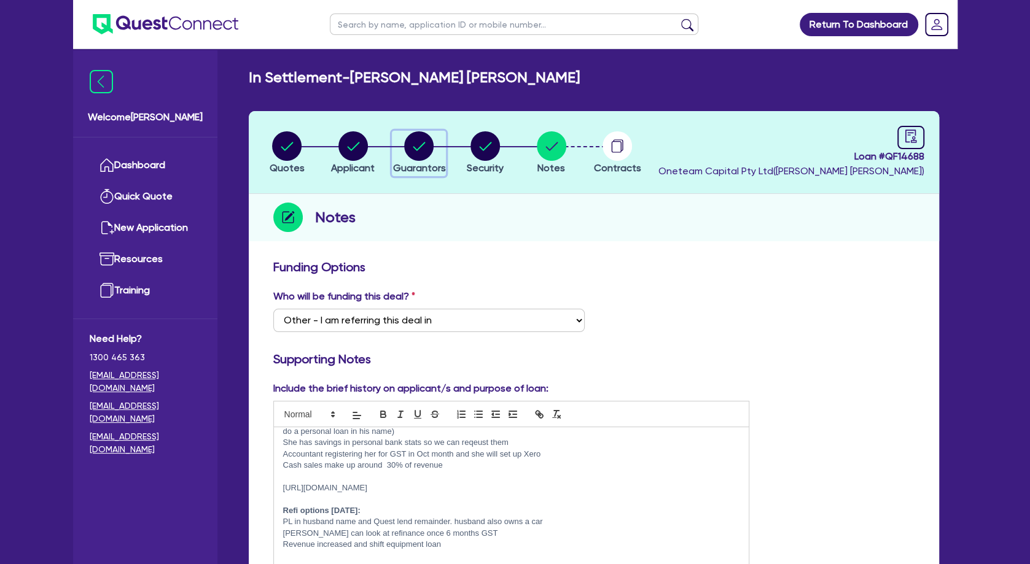
click at [414, 147] on icon "button" at bounding box center [419, 146] width 12 height 9
select select "MR"
select select "QLD"
select select "MARRIED"
select select "VEHICLE"
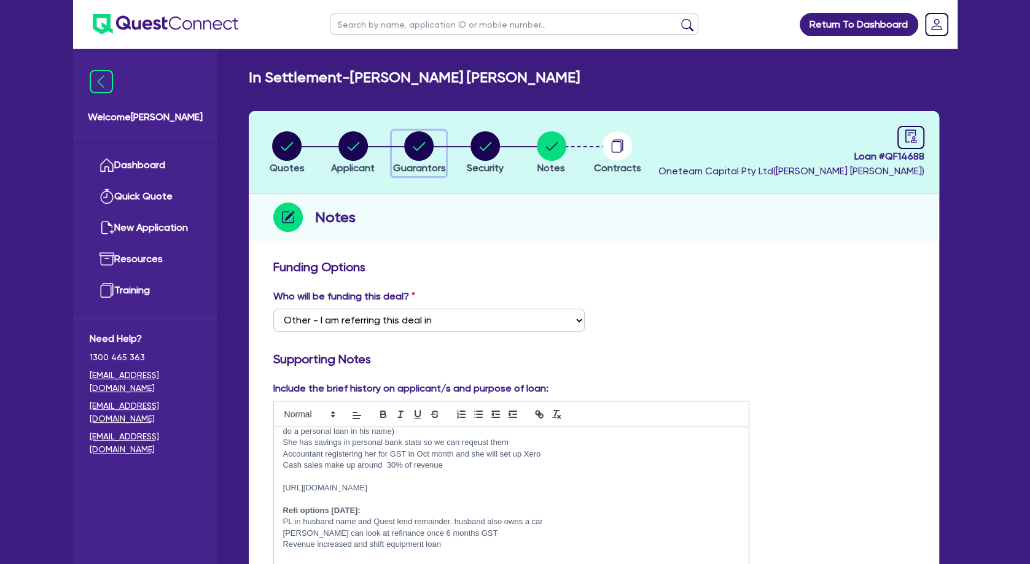
select select "CASH"
select select "EQUIPMENT"
select select "OTHER"
select select "HOUSEHOLD_PERSONAL"
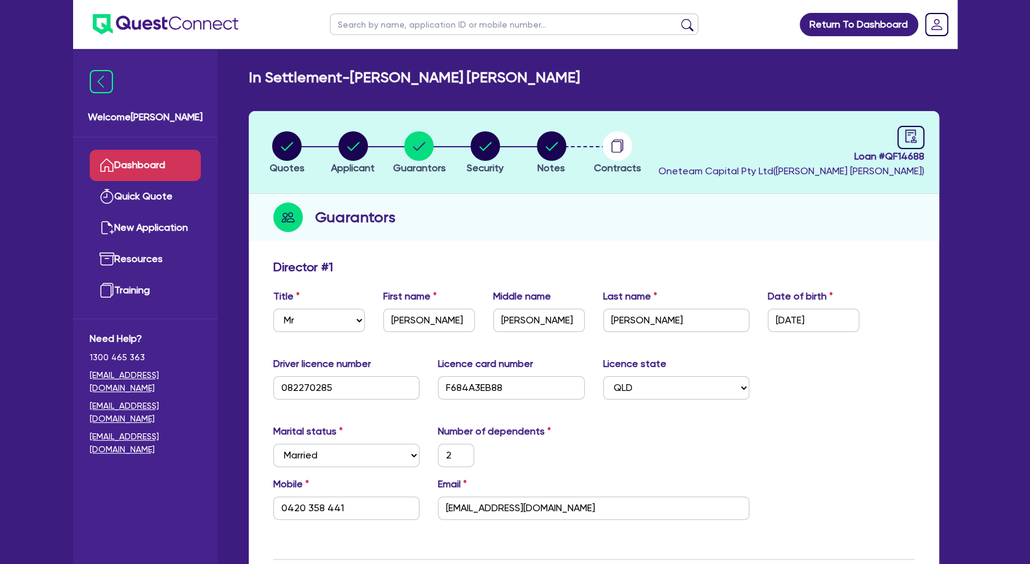
click at [147, 162] on link "Dashboard" at bounding box center [145, 165] width 111 height 31
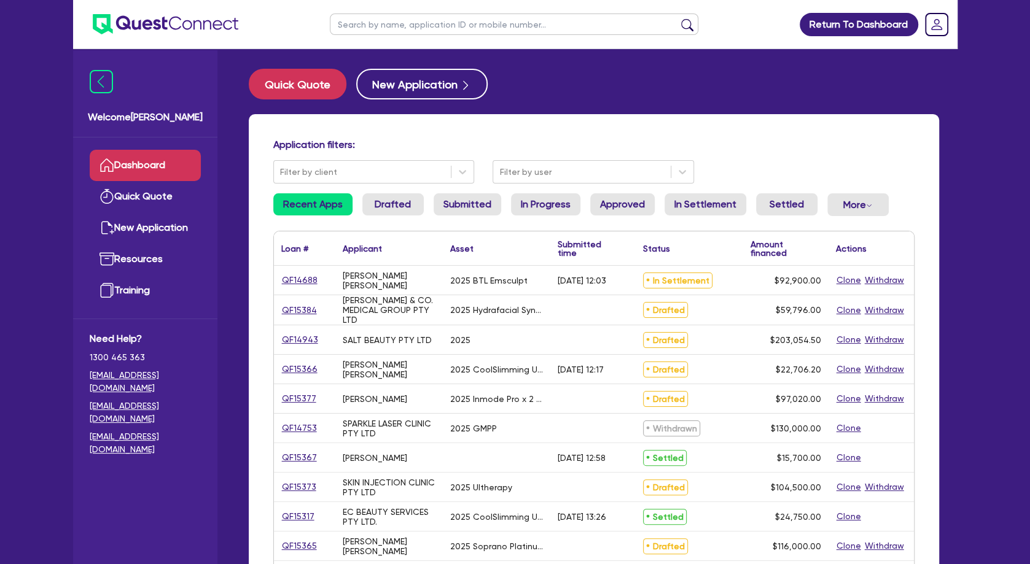
click at [420, 25] on input "text" at bounding box center [514, 24] width 369 height 21
type input "[PERSON_NAME]"
click at [678, 18] on button "submit" at bounding box center [688, 26] width 20 height 17
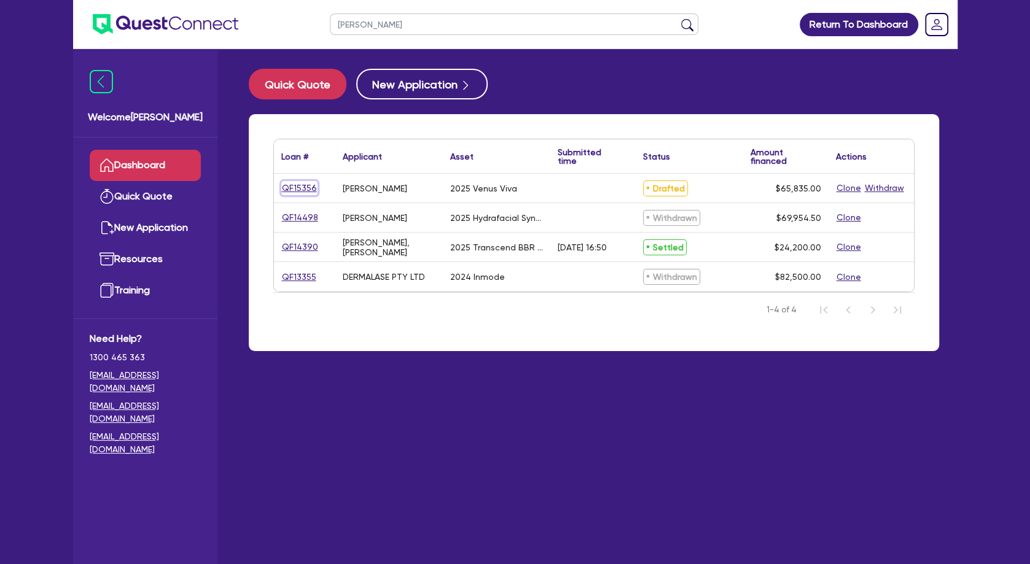
click at [311, 186] on link "QF15356" at bounding box center [299, 188] width 36 height 14
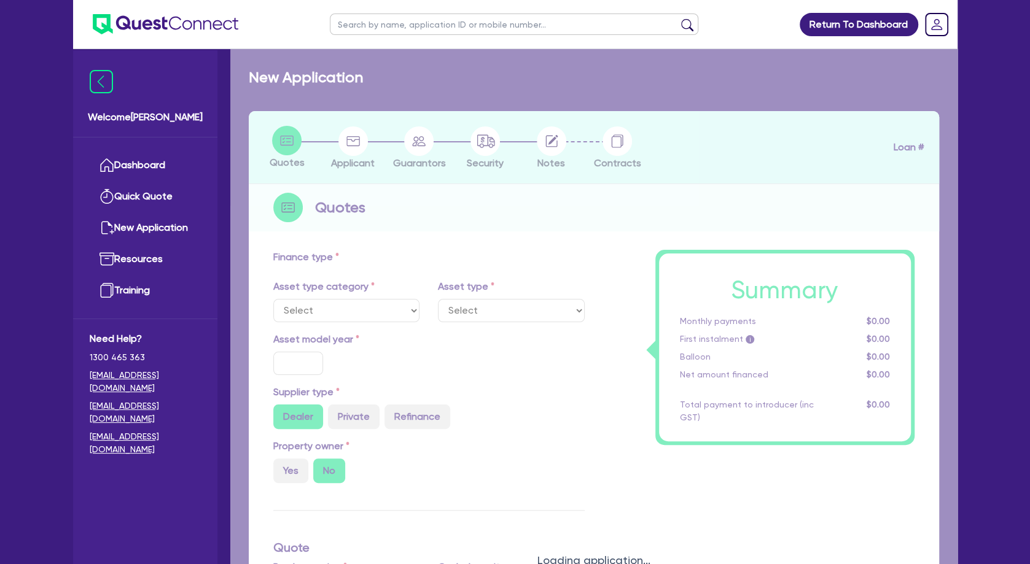
select select "TERTIARY_ASSETS"
type input "2025"
type input "69,300"
type input "3,465"
type input "4"
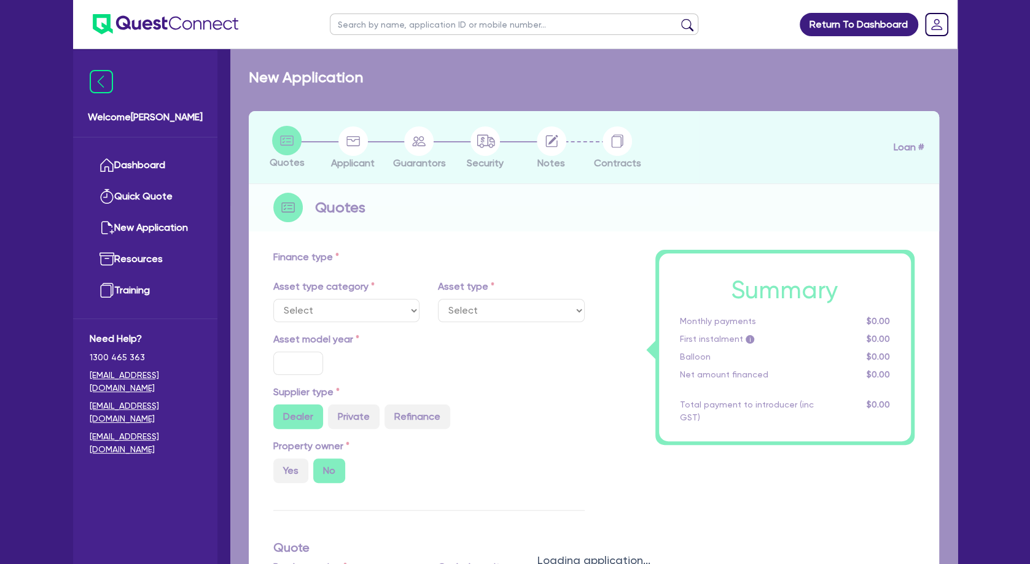
type input "2,633.4"
type input "10.5"
type input "350"
select select "BEAUTY_EQUIPMENT"
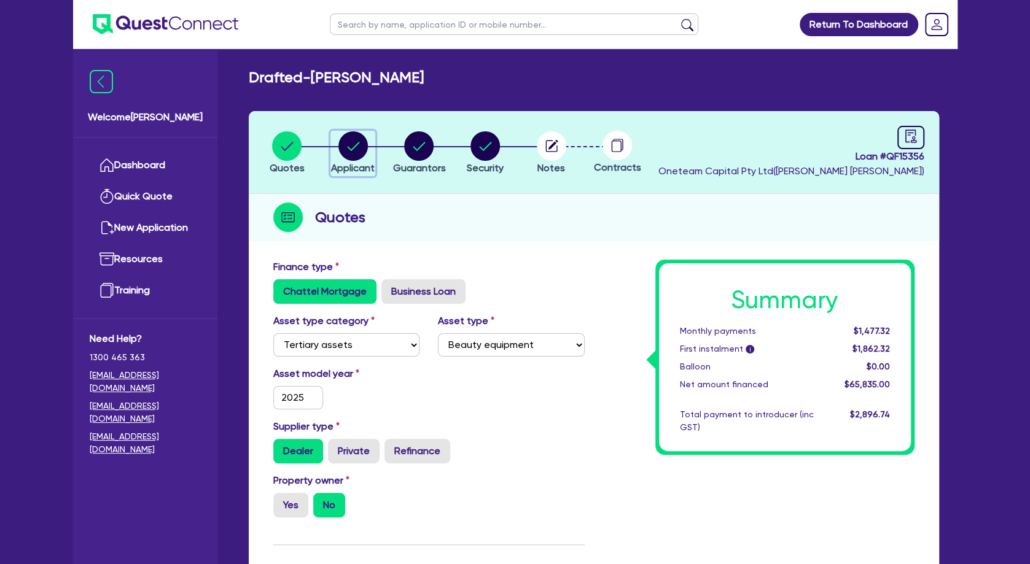
click at [370, 147] on div "button" at bounding box center [353, 145] width 44 height 29
select select "SOLE_TRADER"
select select "HEALTH_BEAUTY"
select select "HAIR_BEAUTY_SALONS"
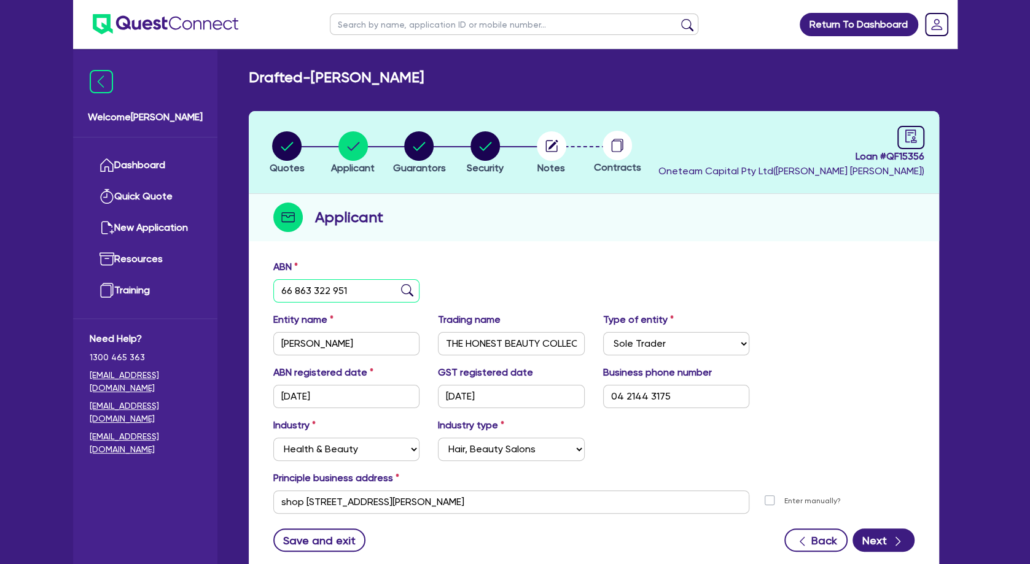
click at [347, 284] on input "66 863 322 951" at bounding box center [346, 290] width 147 height 23
